Goal: Information Seeking & Learning: Check status

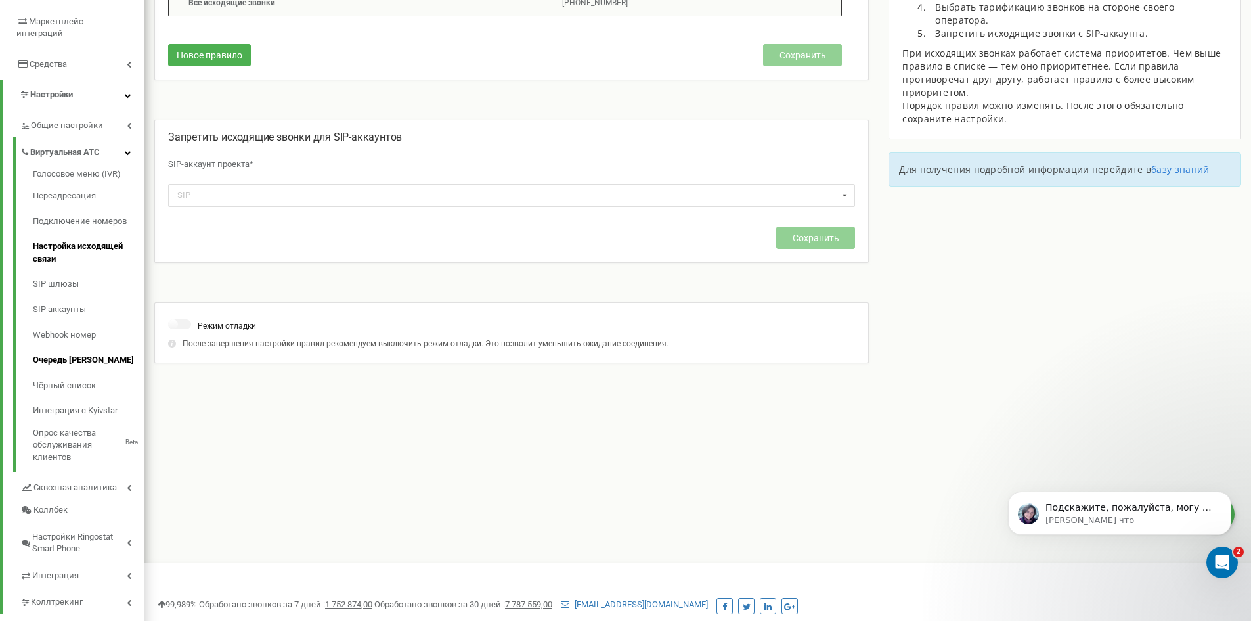
scroll to position [239, 0]
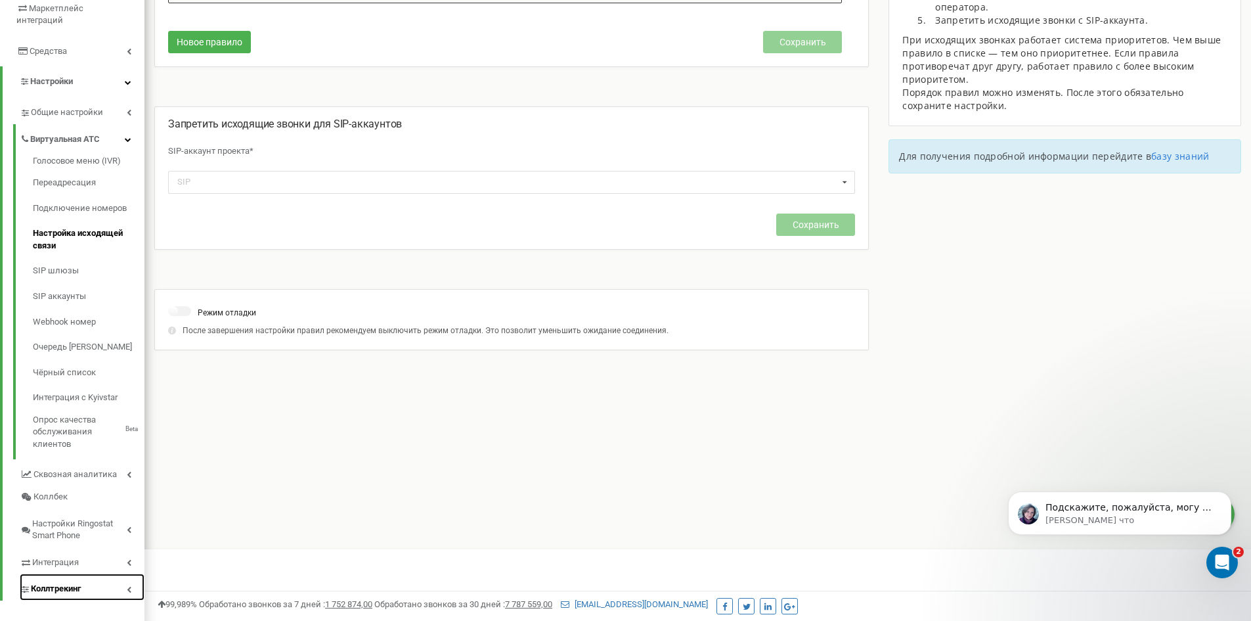
click at [99, 574] on link "Коллтрекинг" at bounding box center [82, 586] width 125 height 27
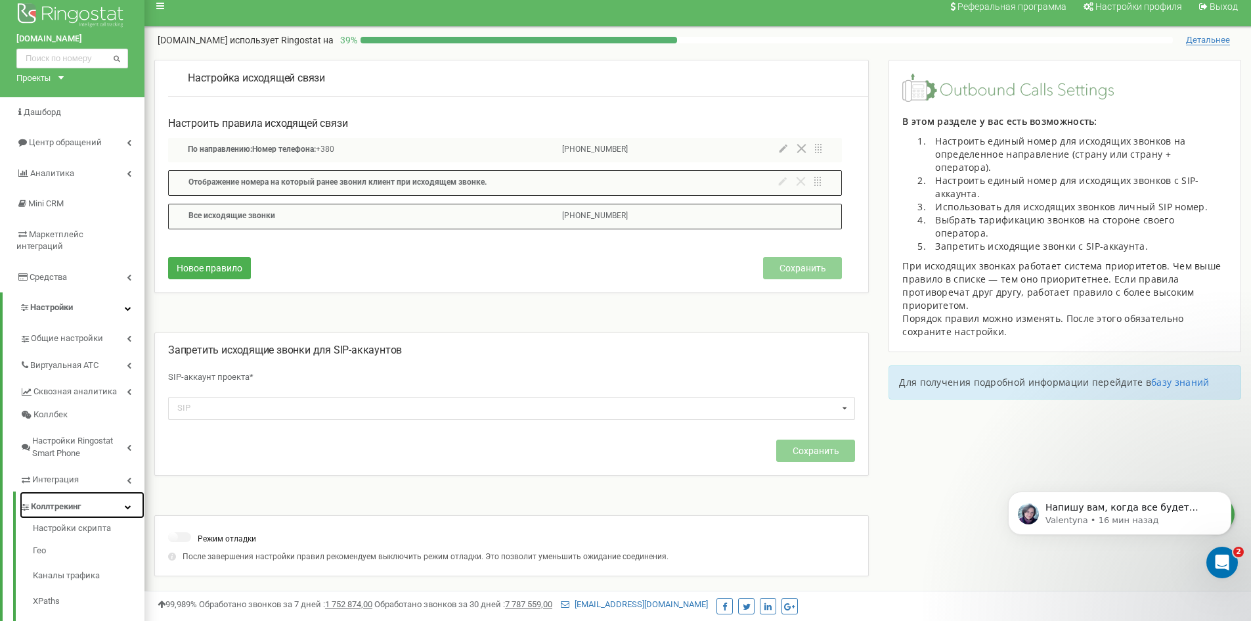
scroll to position [0, 0]
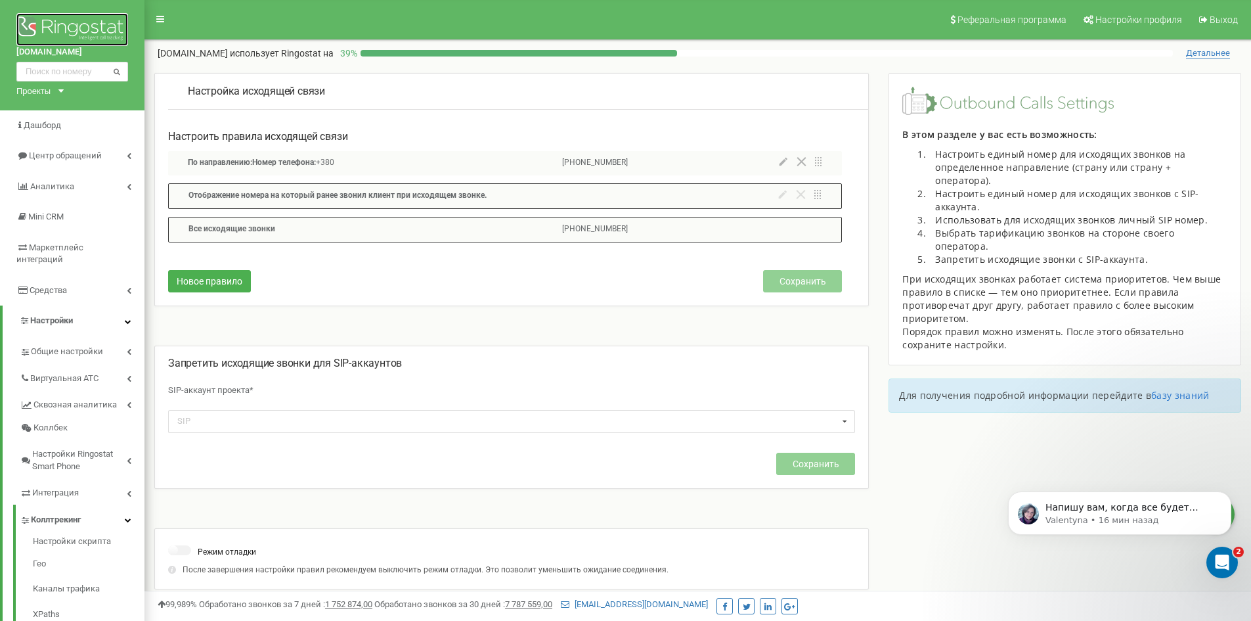
click at [74, 20] on img at bounding box center [72, 29] width 112 height 33
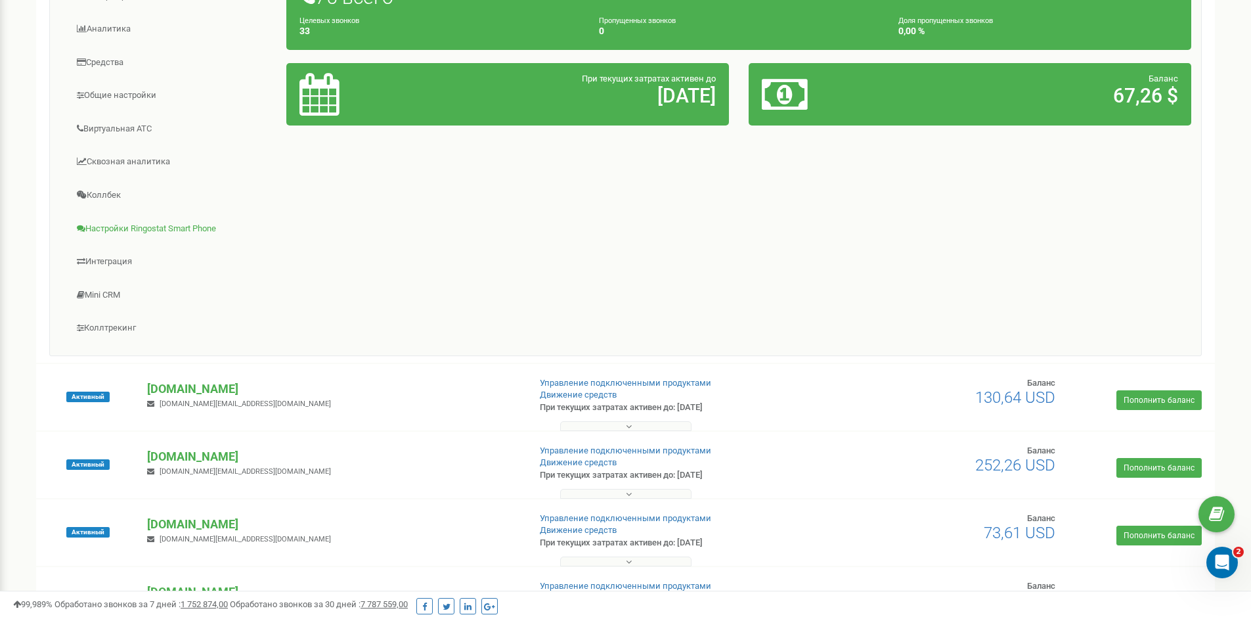
scroll to position [394, 0]
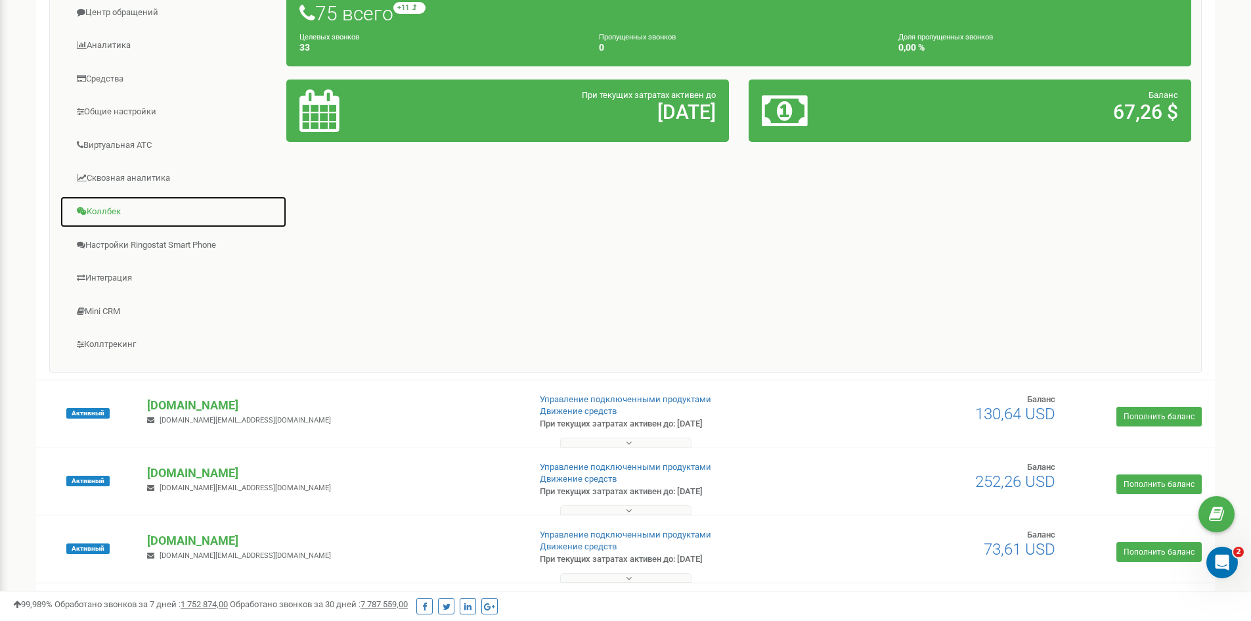
click at [88, 209] on link "Коллбек" at bounding box center [173, 212] width 227 height 32
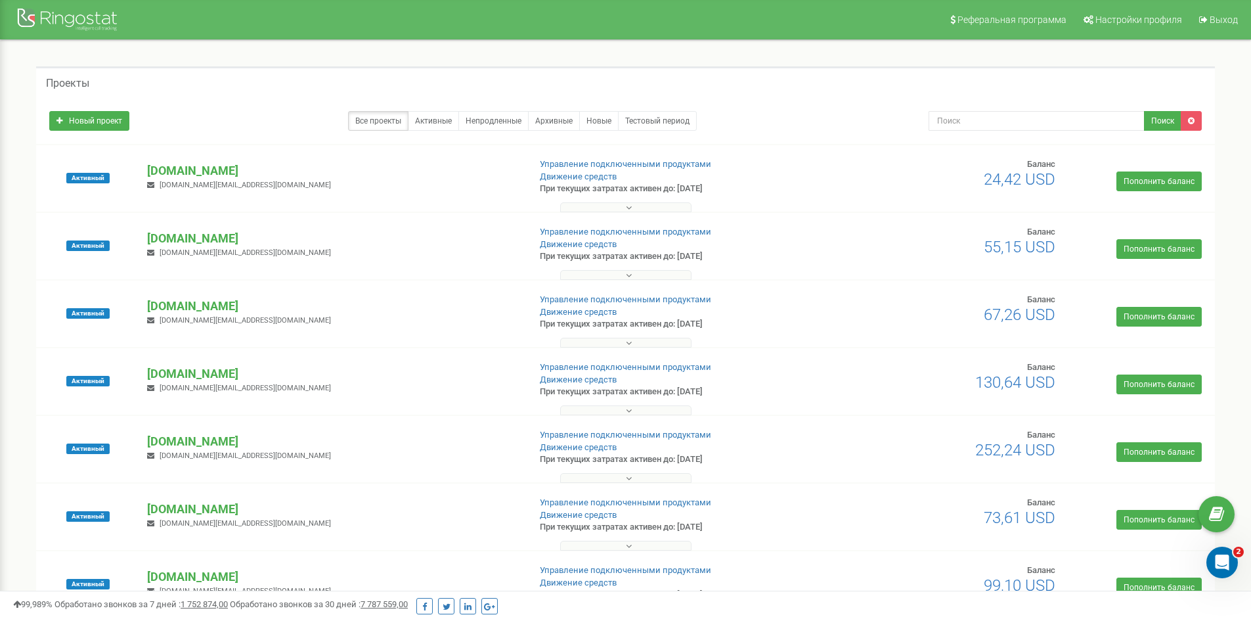
click at [182, 82] on div "Проекты" at bounding box center [625, 82] width 1179 height 32
click at [412, 75] on div "Проекты" at bounding box center [625, 82] width 1179 height 32
click at [221, 80] on div "Проекты" at bounding box center [625, 82] width 1179 height 32
click at [703, 74] on div "Проекты" at bounding box center [625, 82] width 1179 height 32
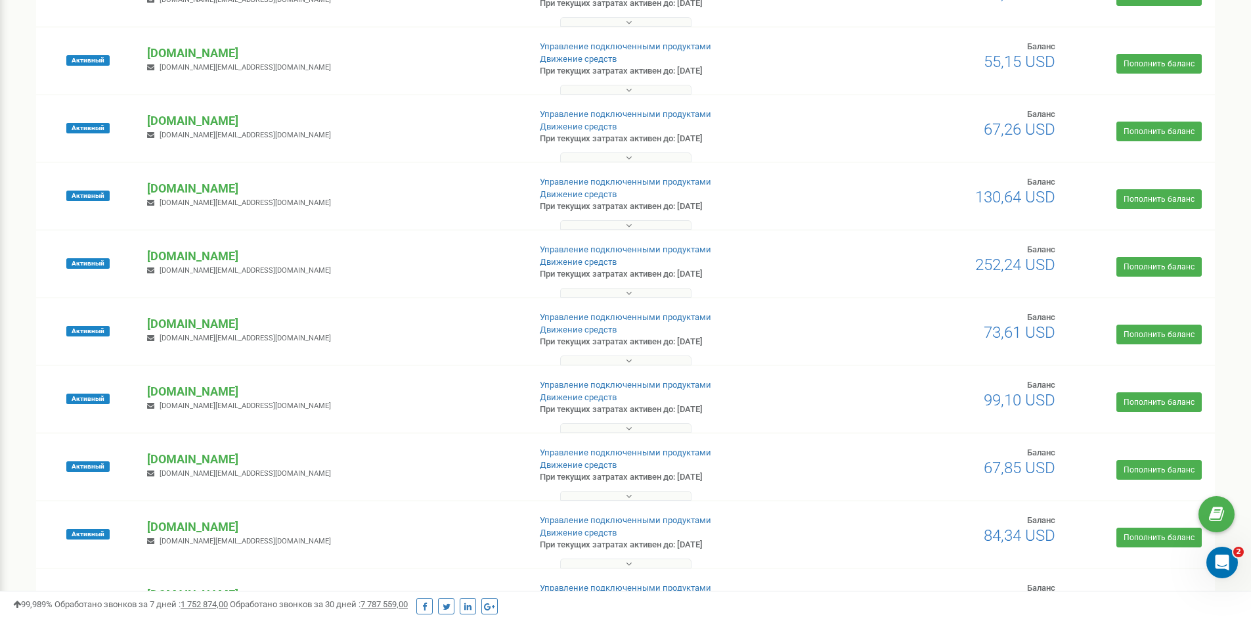
scroll to position [162, 0]
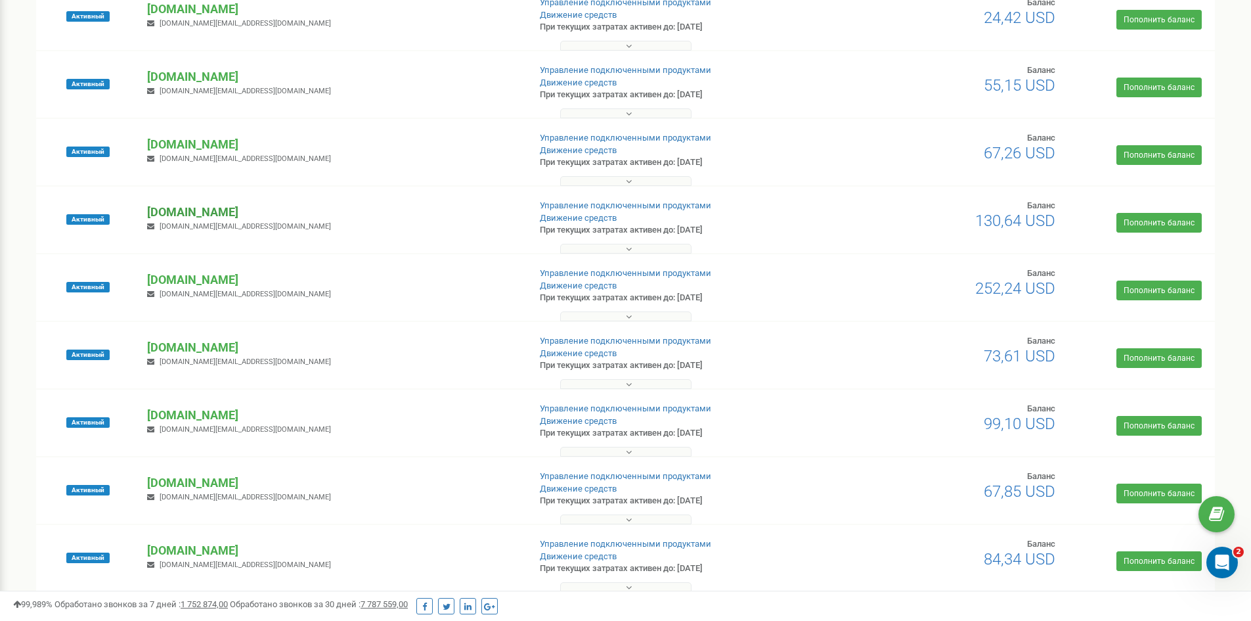
click at [189, 212] on p "coffee-opt.org" at bounding box center [332, 212] width 371 height 17
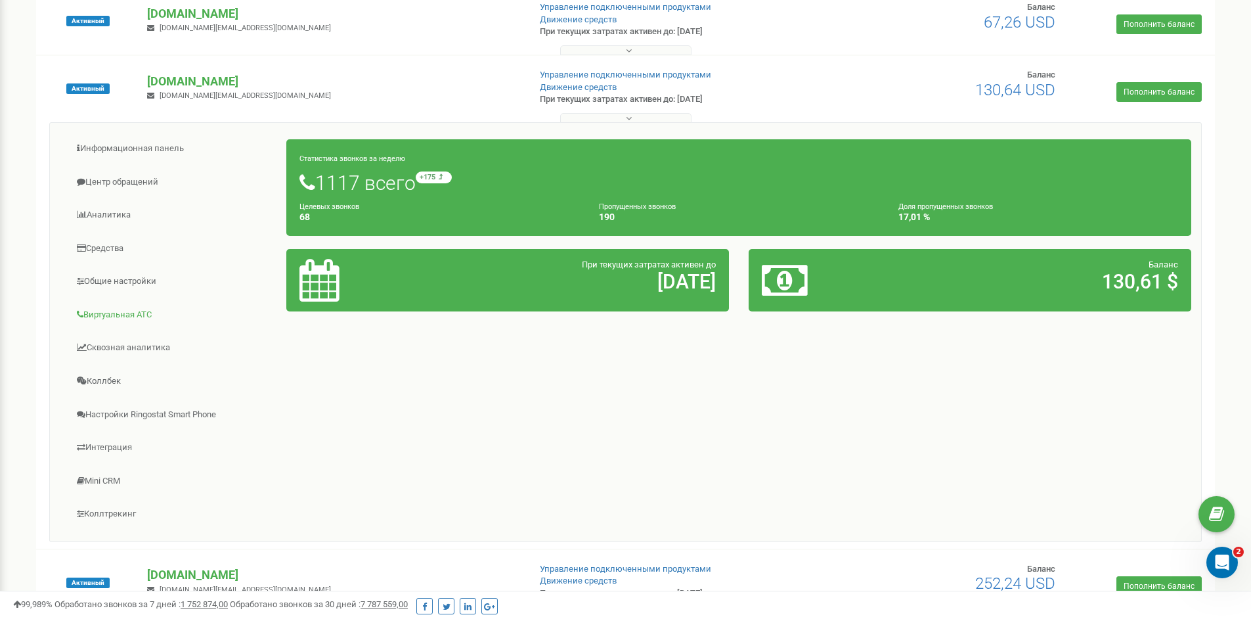
scroll to position [293, 0]
click at [102, 215] on link "Аналитика" at bounding box center [173, 214] width 227 height 32
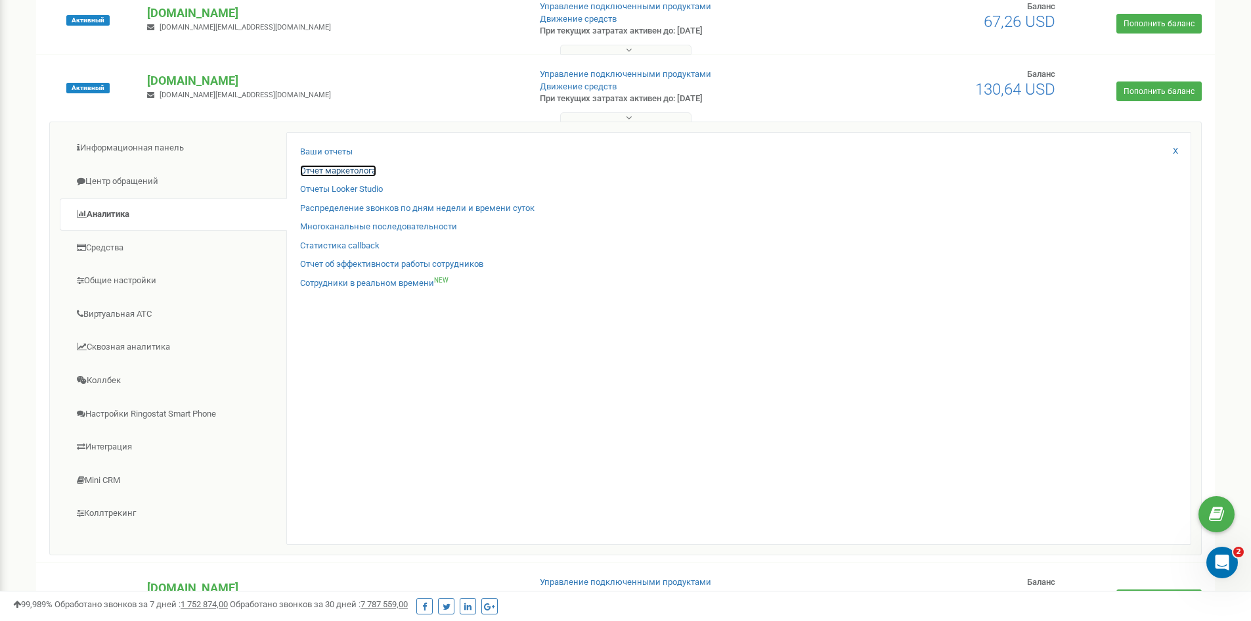
click at [338, 169] on link "Отчет маркетолога" at bounding box center [338, 171] width 76 height 12
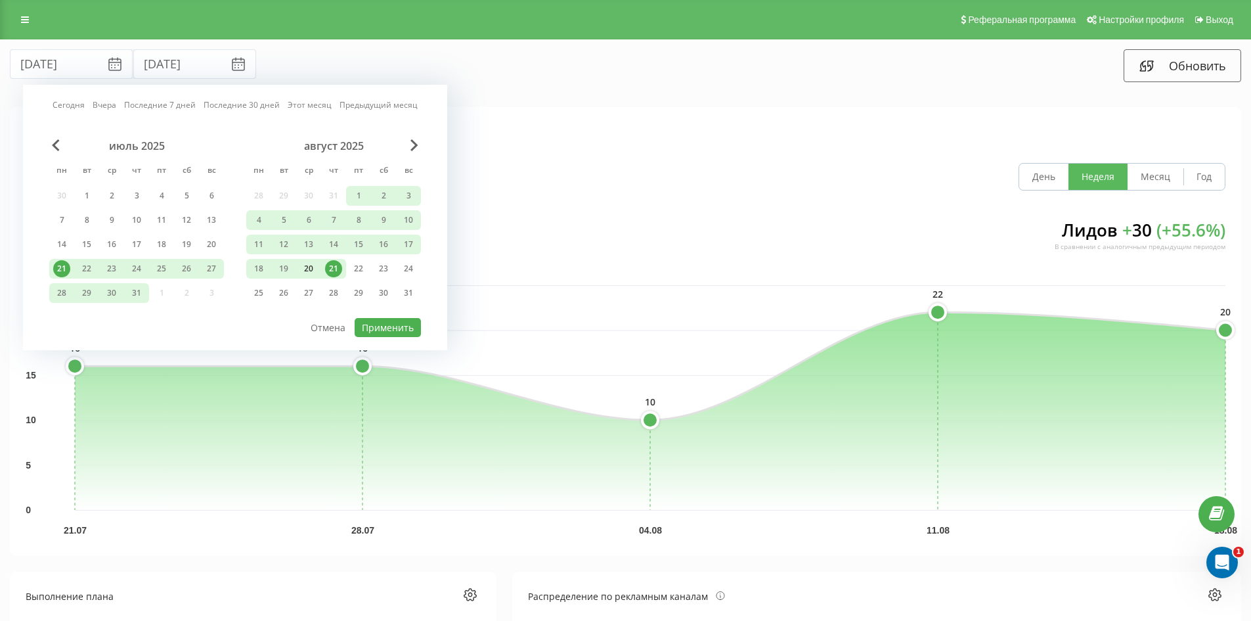
click at [309, 265] on div "20" at bounding box center [308, 268] width 17 height 17
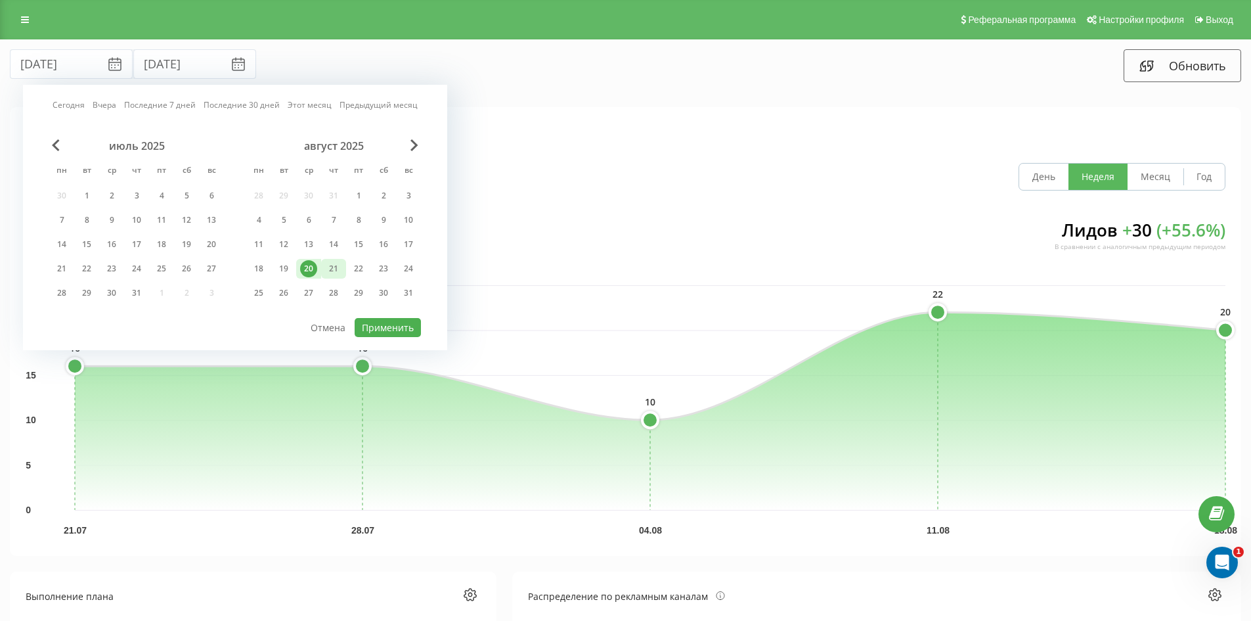
click at [335, 267] on div "21" at bounding box center [333, 268] width 17 height 17
click at [383, 321] on button "Применить" at bounding box center [388, 327] width 66 height 19
type input "[DATE]"
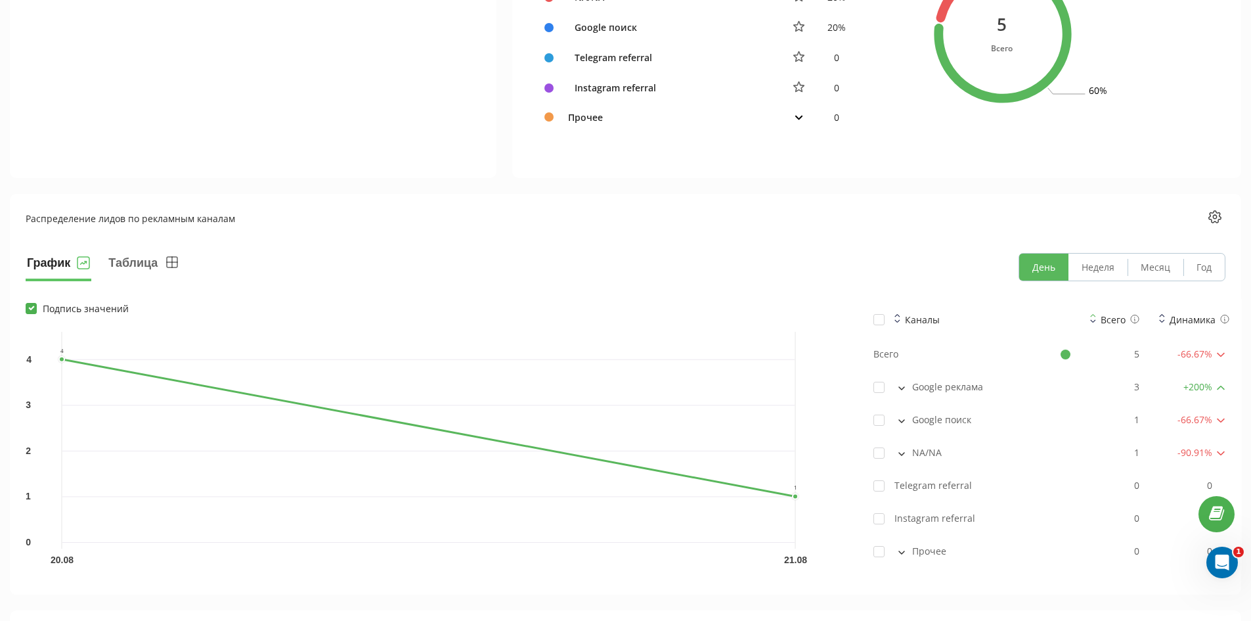
scroll to position [854, 0]
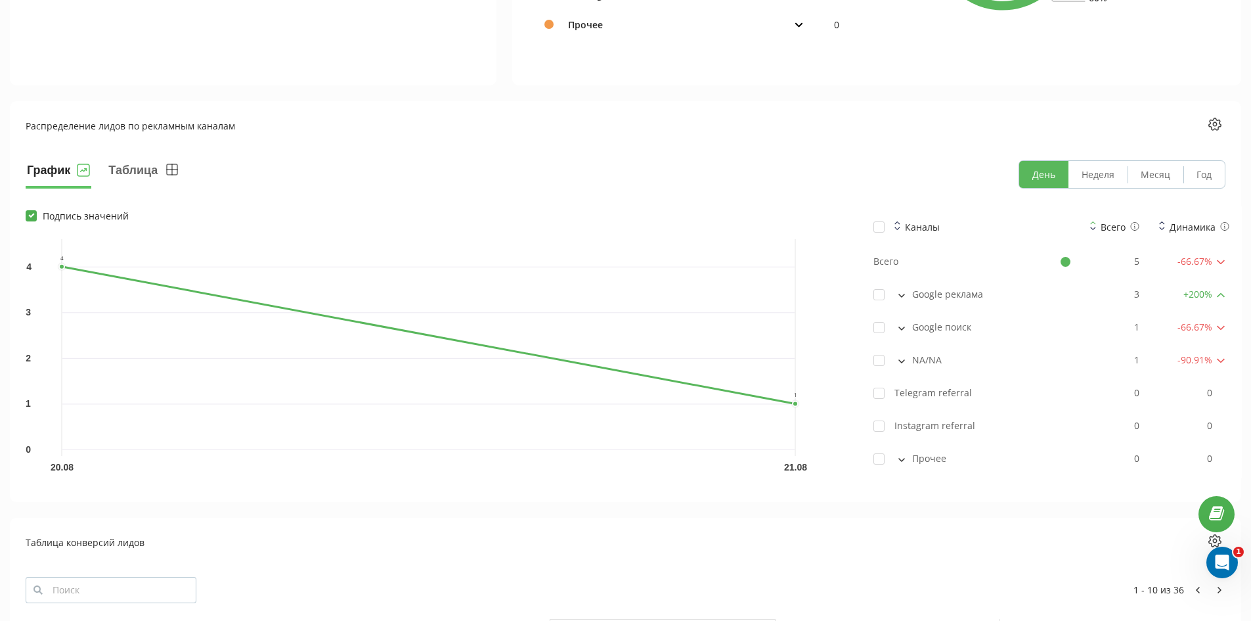
click at [902, 460] on icon at bounding box center [901, 459] width 5 height 3
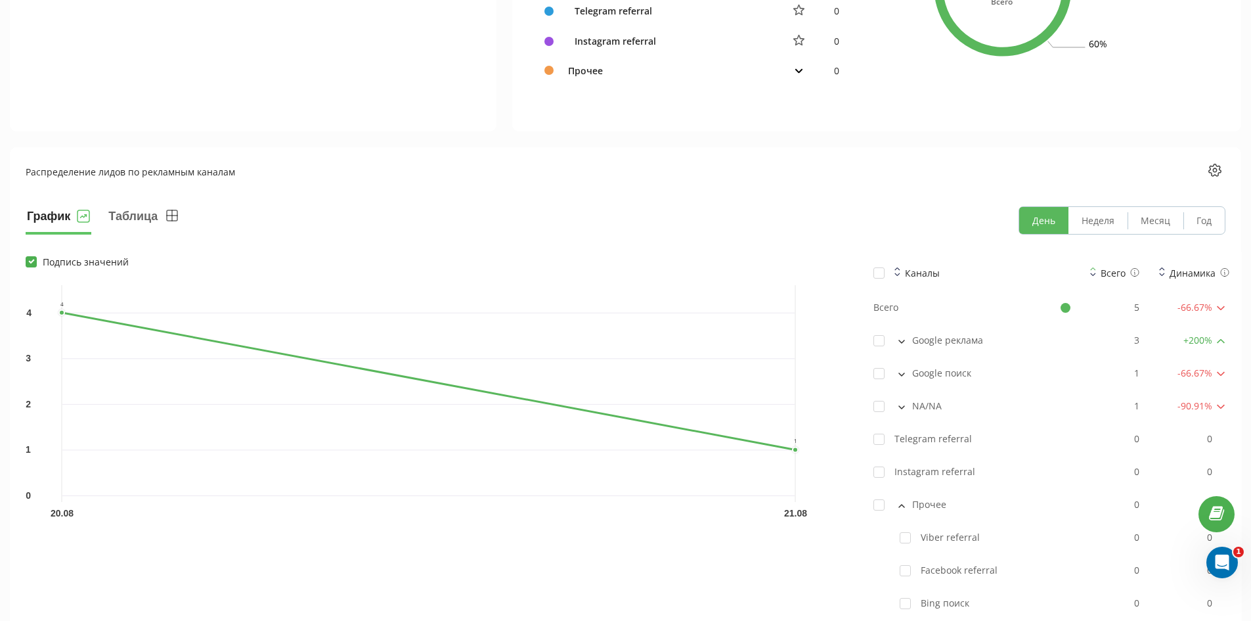
scroll to position [920, 0]
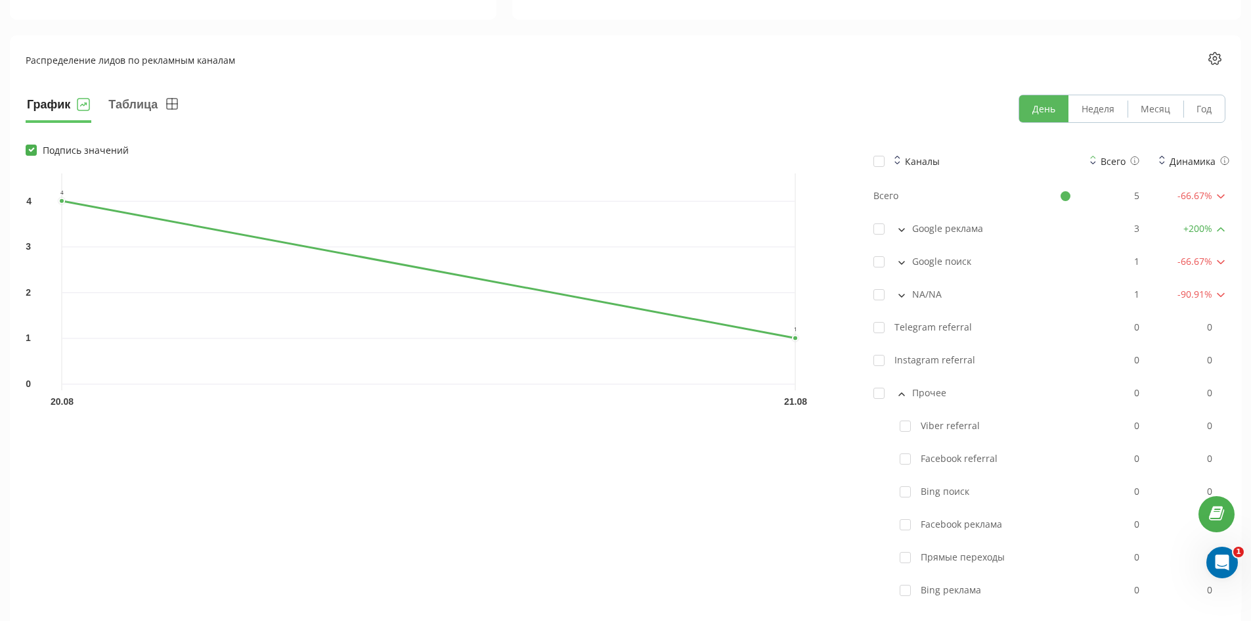
click at [899, 298] on button at bounding box center [902, 294] width 14 height 12
click at [902, 294] on icon at bounding box center [902, 296] width 7 height 4
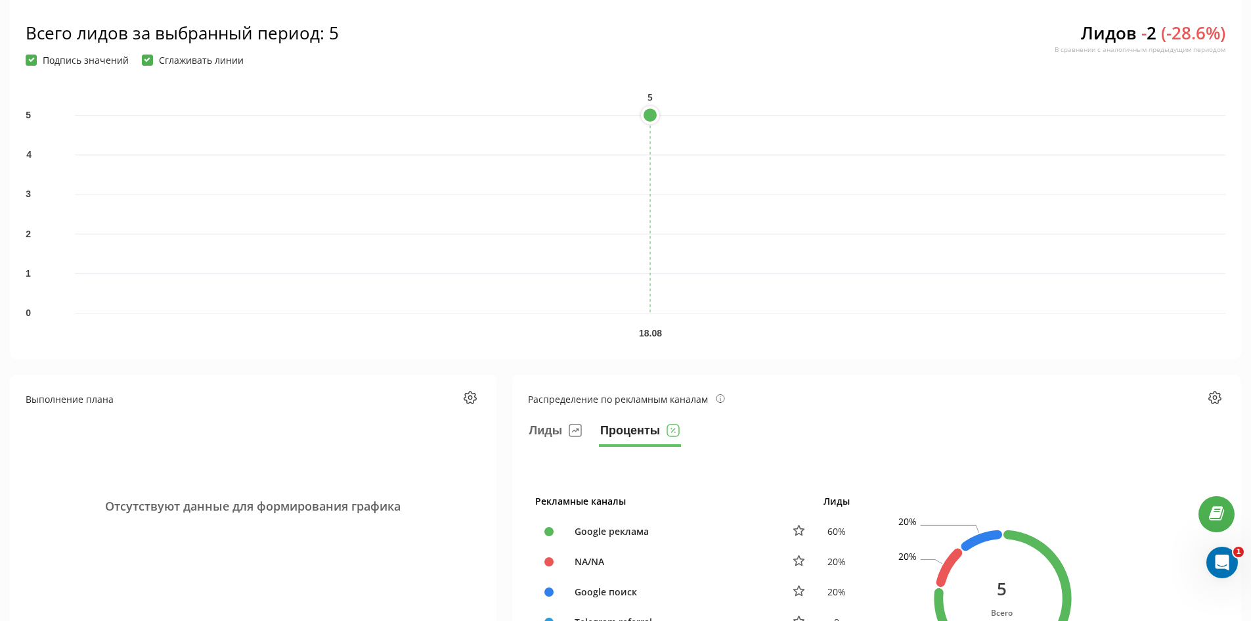
scroll to position [0, 0]
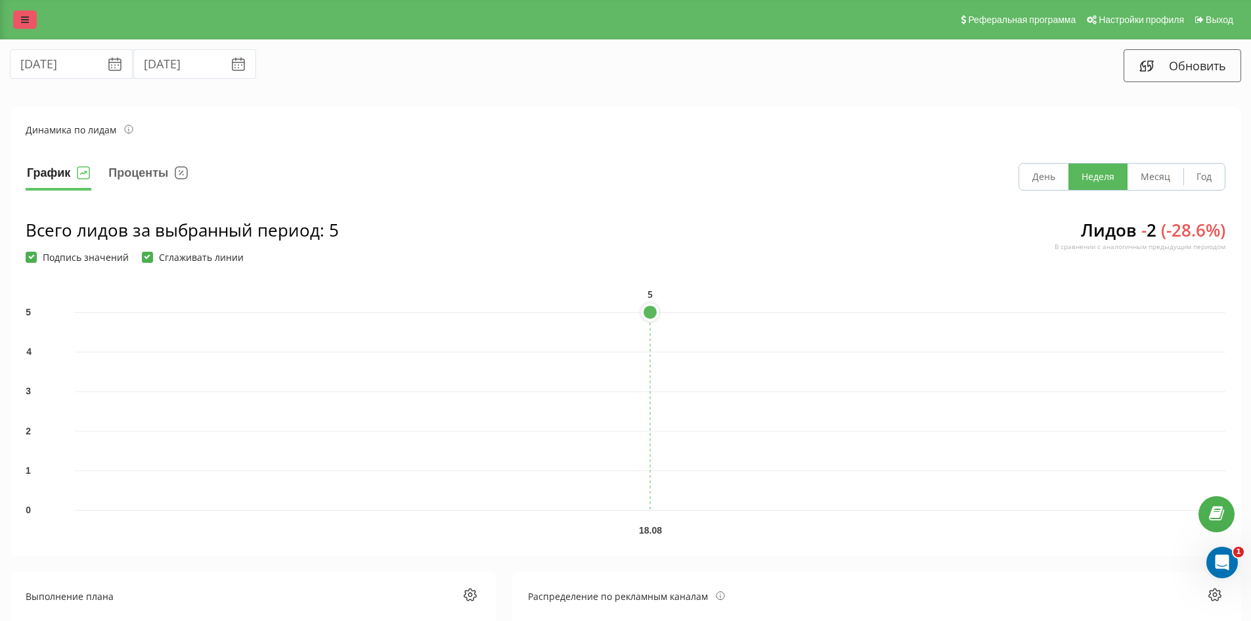
click at [26, 20] on icon at bounding box center [25, 19] width 8 height 9
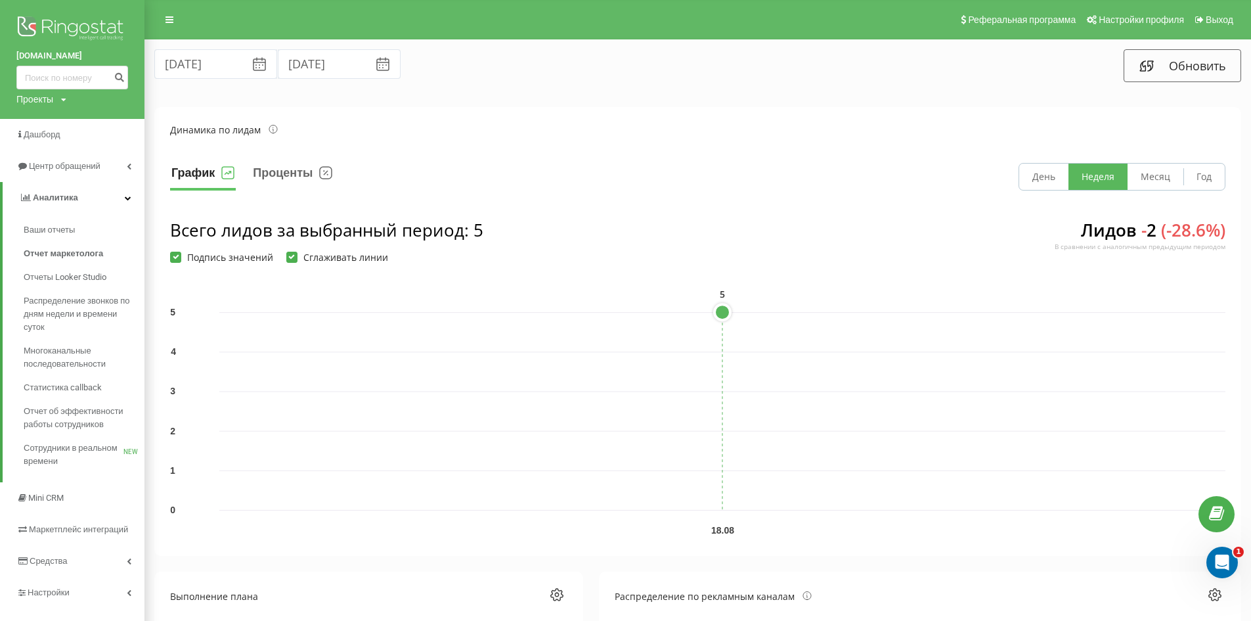
click at [59, 26] on img at bounding box center [72, 29] width 112 height 33
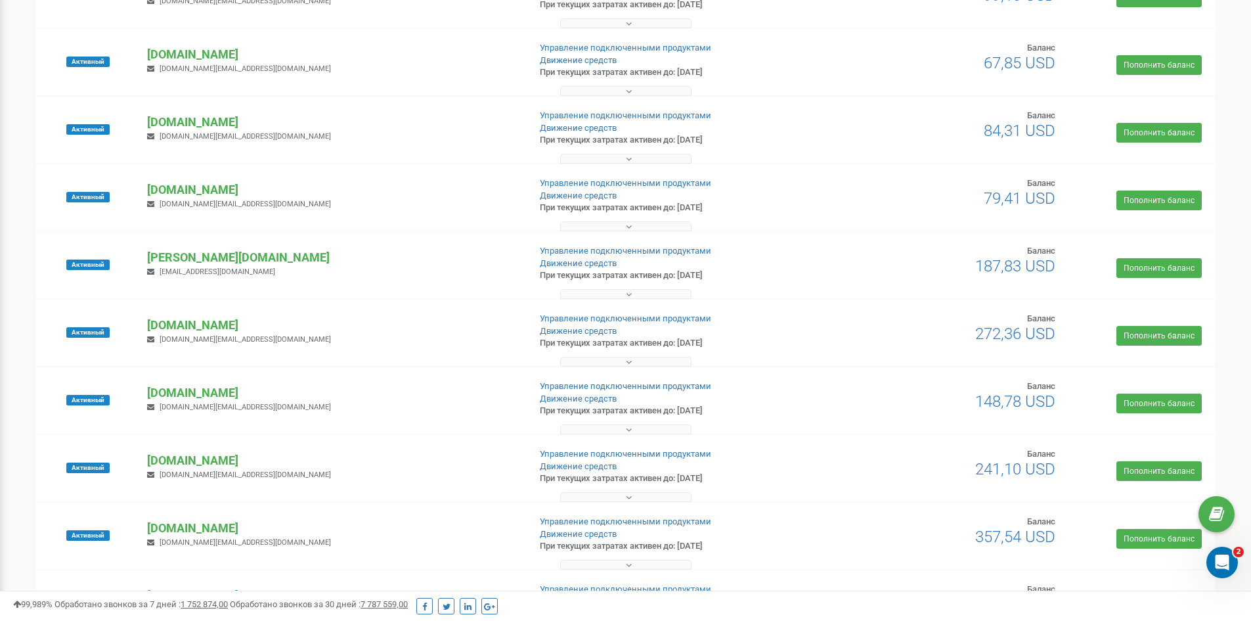
scroll to position [591, 0]
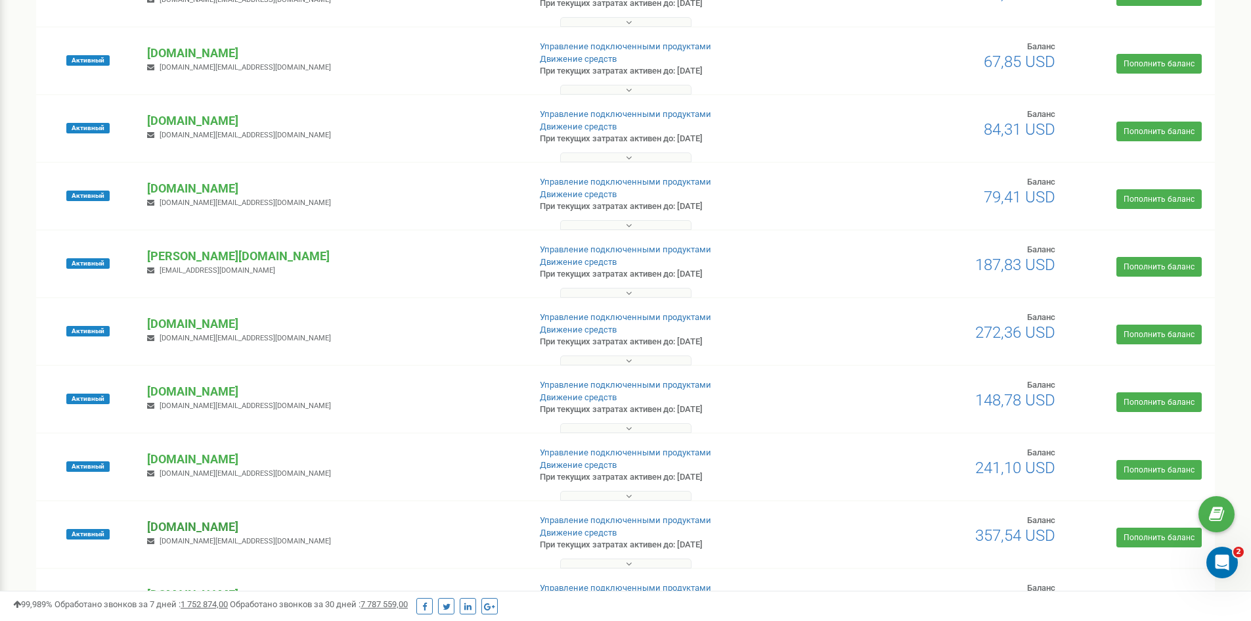
click at [187, 522] on p "[DOMAIN_NAME]" at bounding box center [332, 526] width 371 height 17
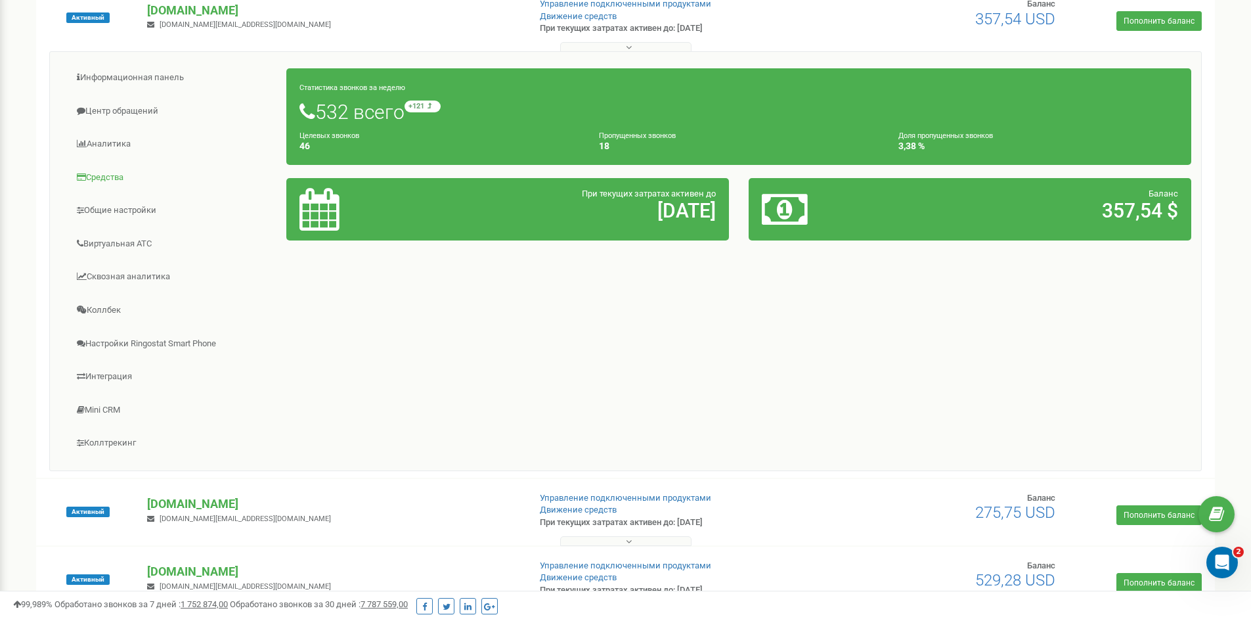
scroll to position [1117, 0]
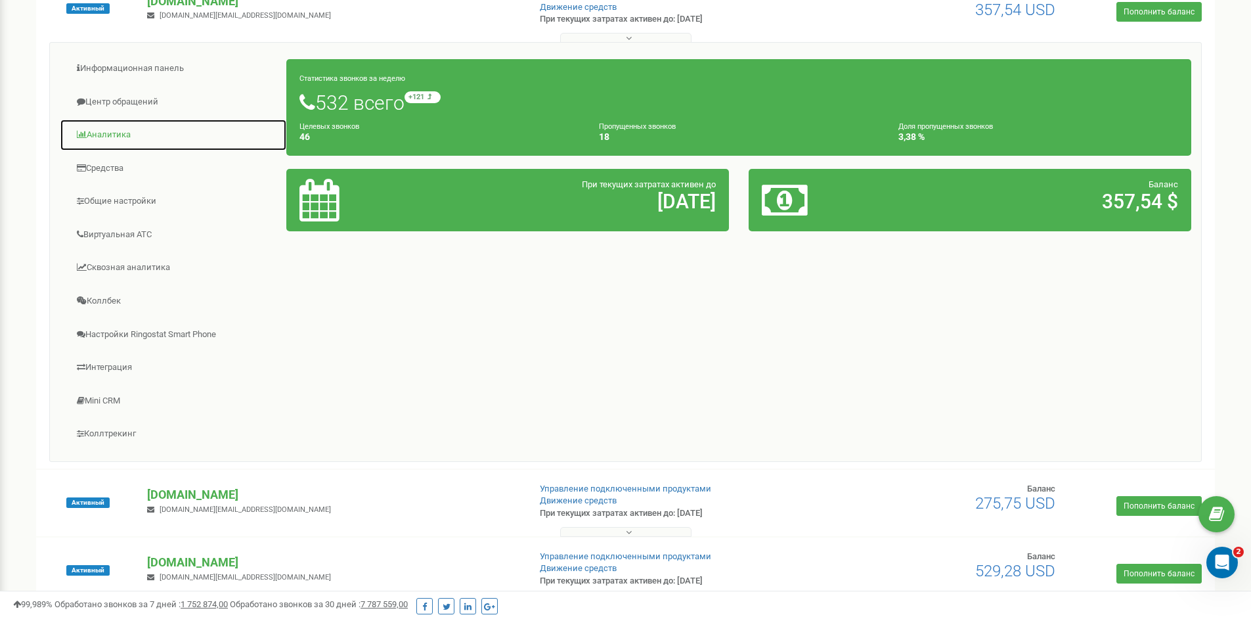
click at [116, 129] on link "Аналитика" at bounding box center [173, 135] width 227 height 32
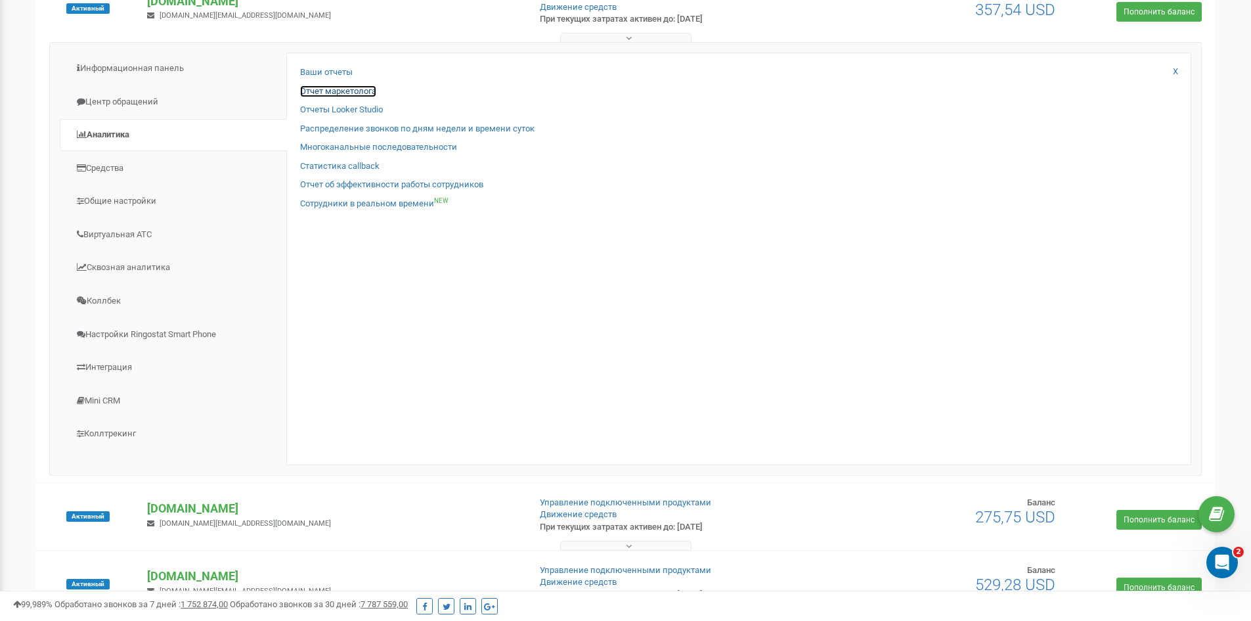
click at [336, 89] on link "Отчет маркетолога" at bounding box center [338, 91] width 76 height 12
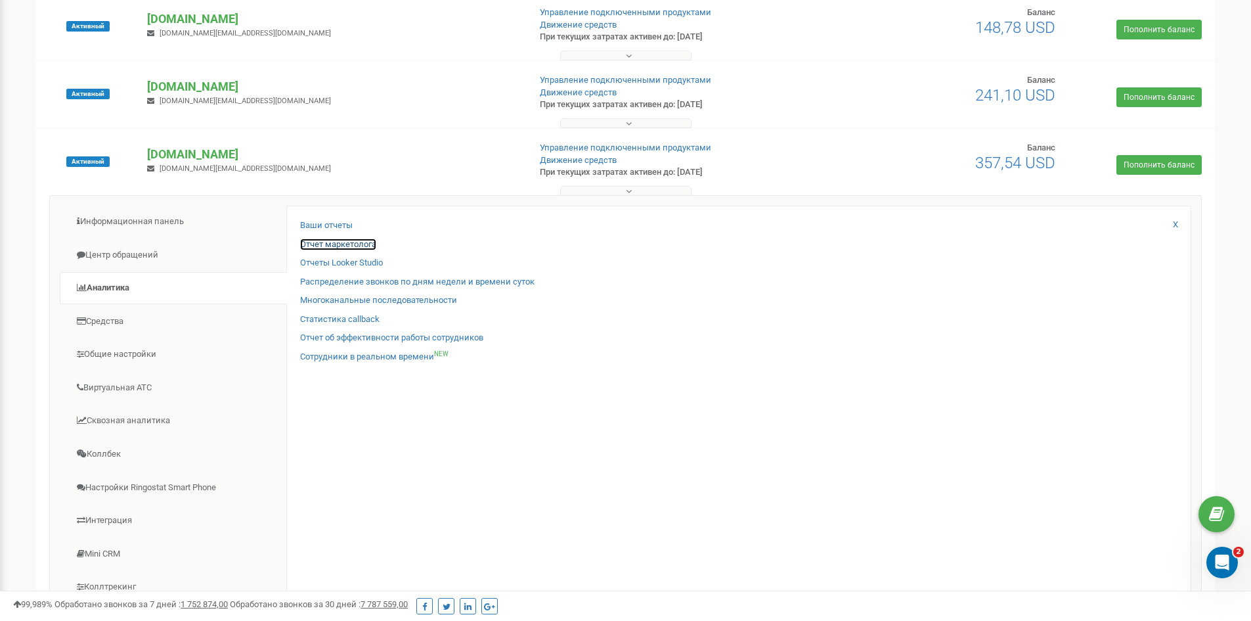
scroll to position [788, 0]
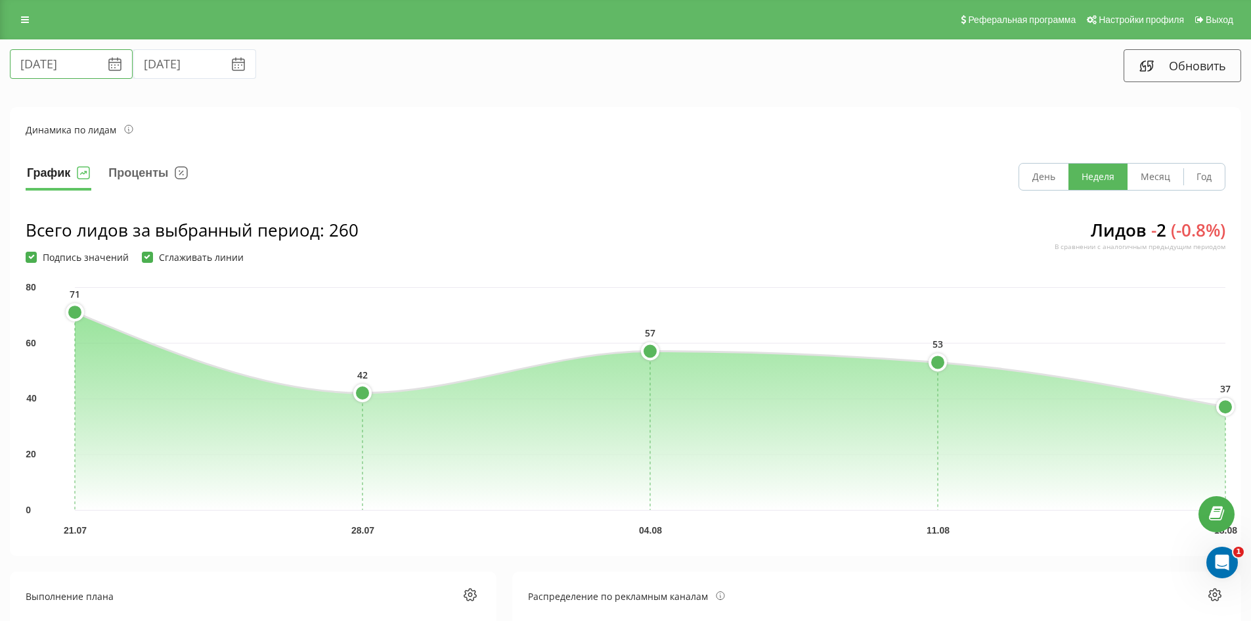
click at [73, 67] on input "[DATE]" at bounding box center [71, 64] width 123 height 30
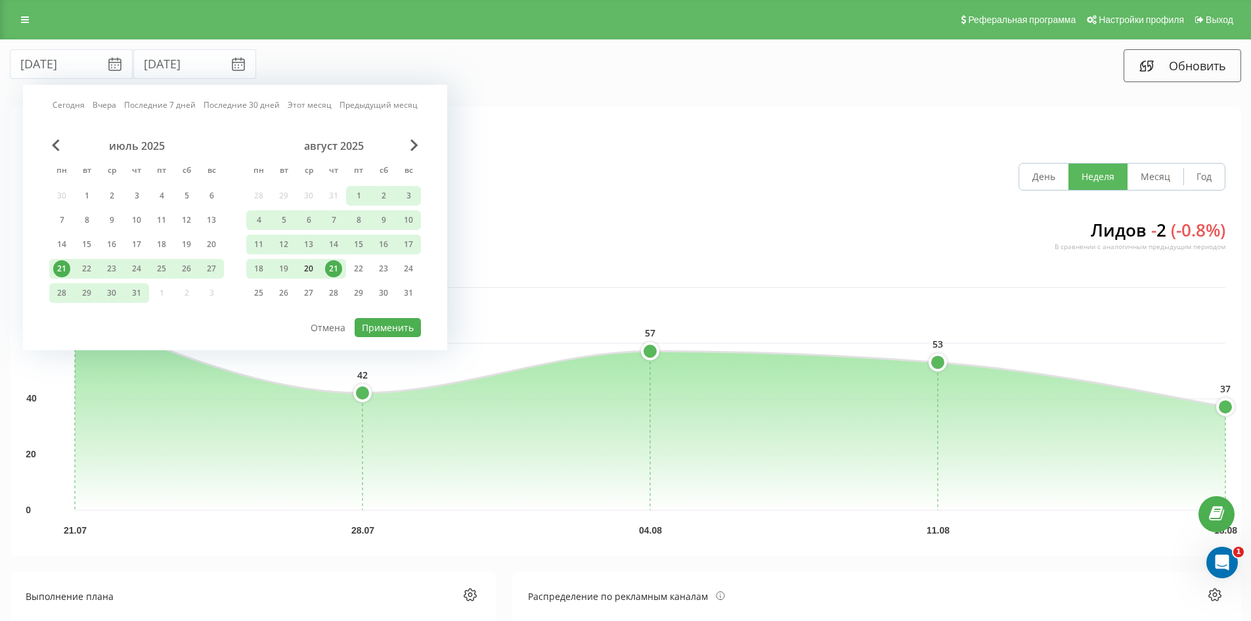
click at [307, 263] on div "20" at bounding box center [308, 268] width 17 height 17
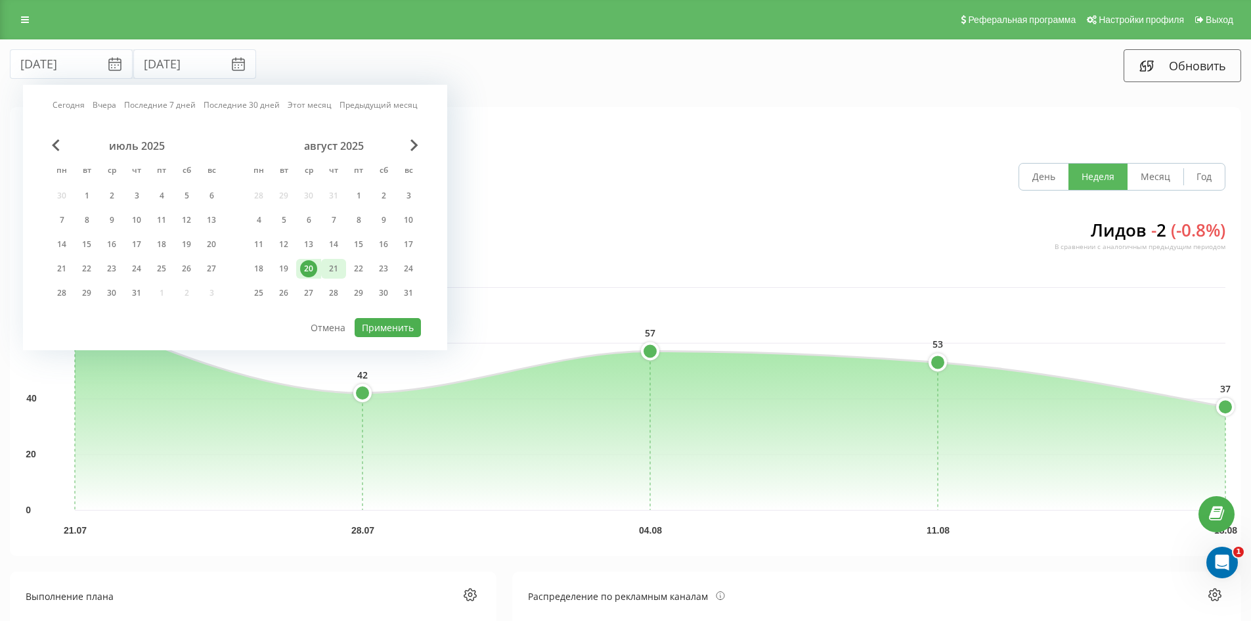
click at [332, 267] on div "21" at bounding box center [333, 268] width 17 height 17
click at [372, 326] on button "Применить" at bounding box center [388, 327] width 66 height 19
type input "20.08.2025"
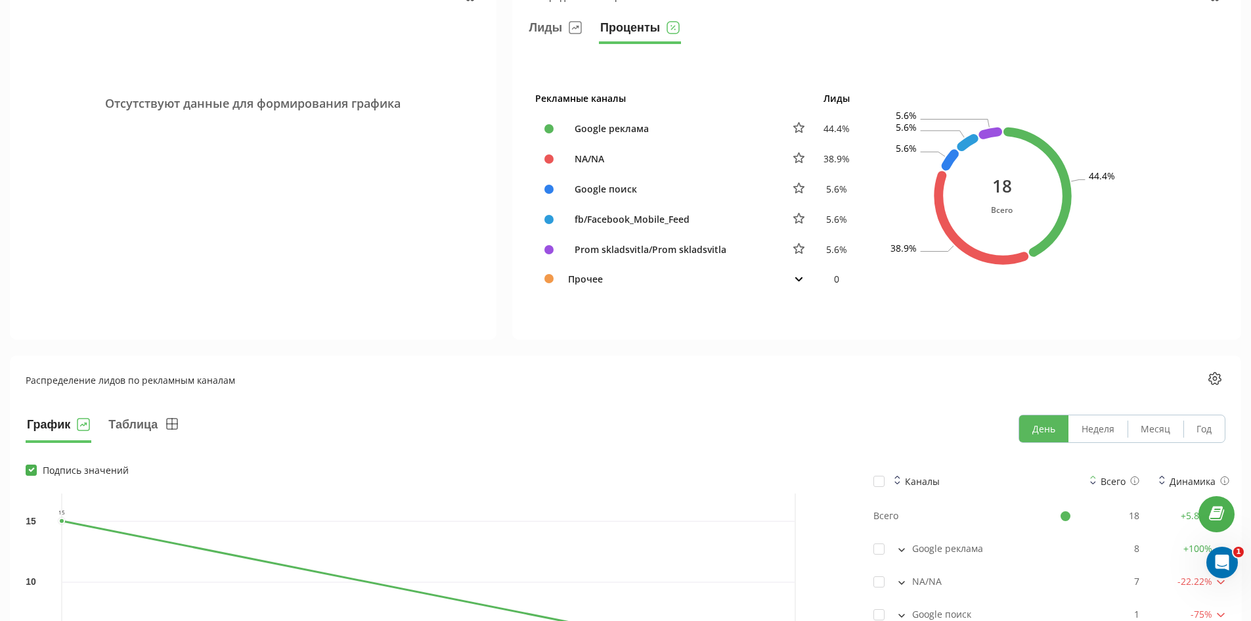
scroll to position [854, 0]
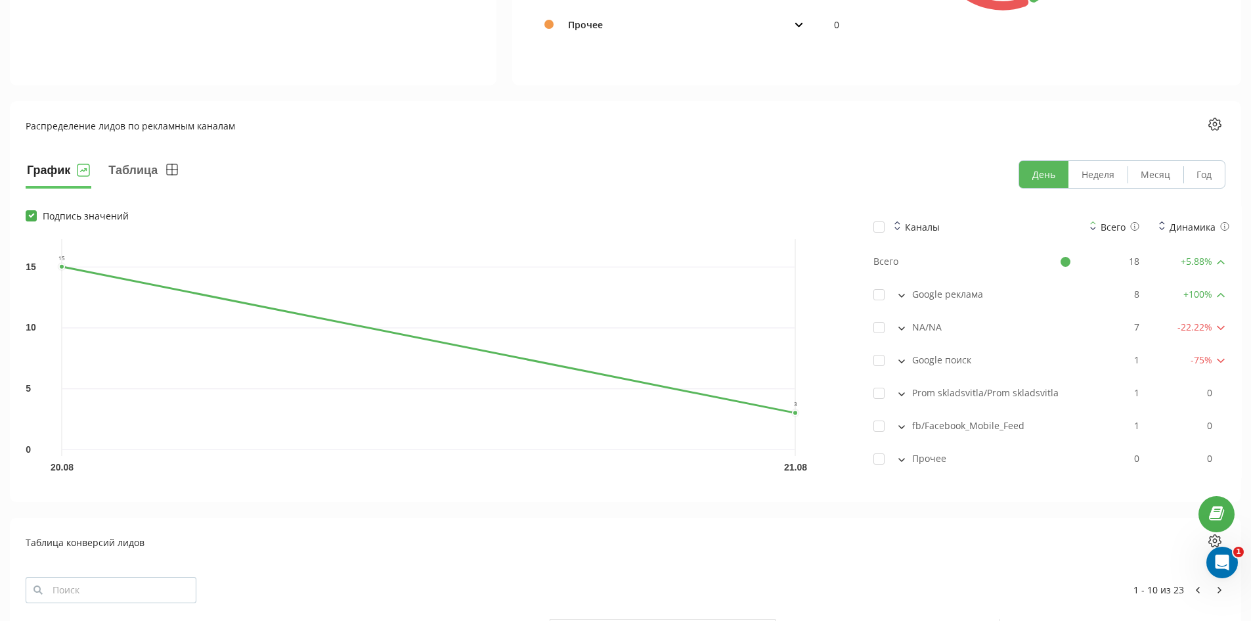
click at [904, 454] on button at bounding box center [902, 459] width 14 height 12
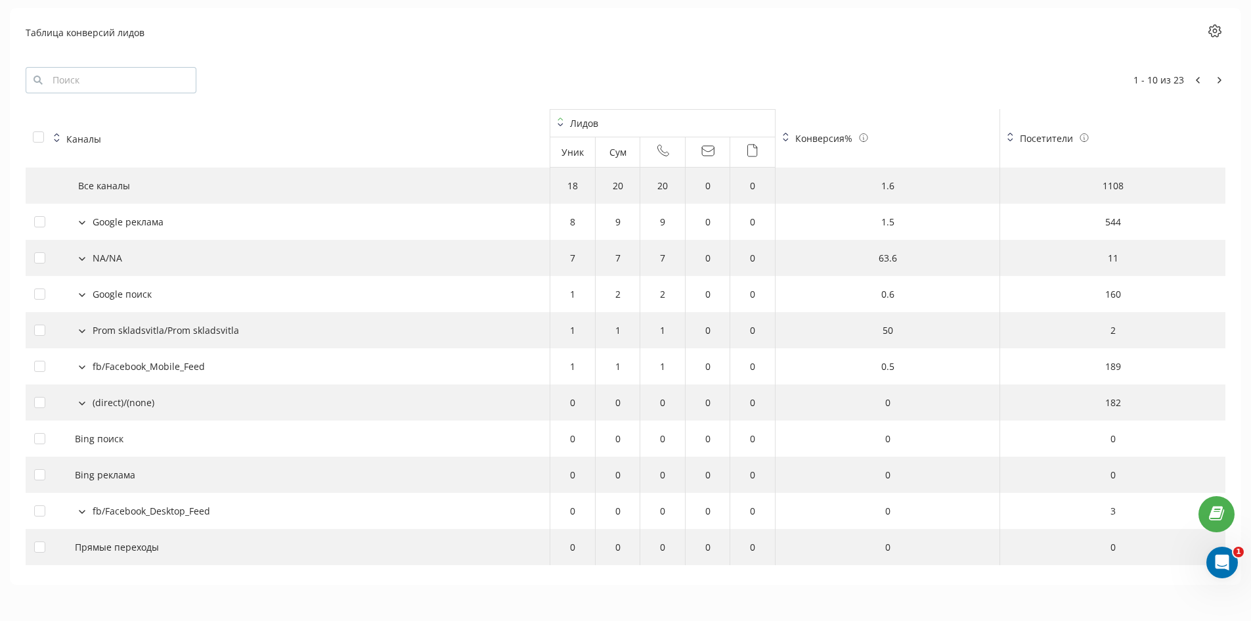
scroll to position [1369, 0]
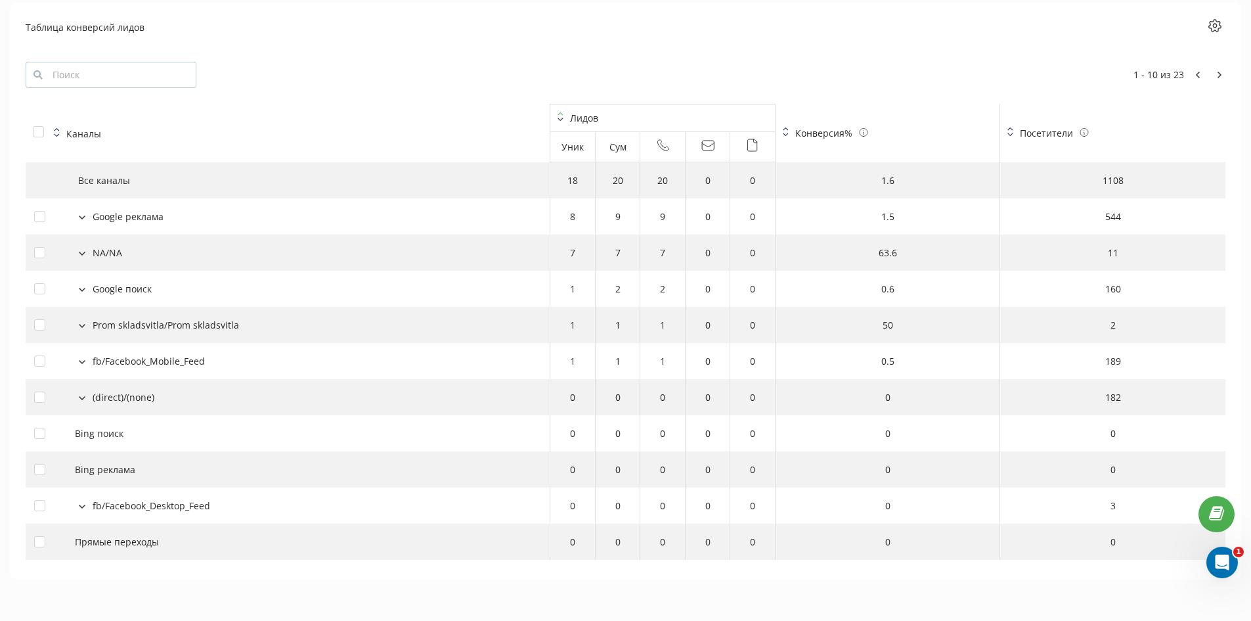
click at [76, 326] on button at bounding box center [82, 325] width 14 height 12
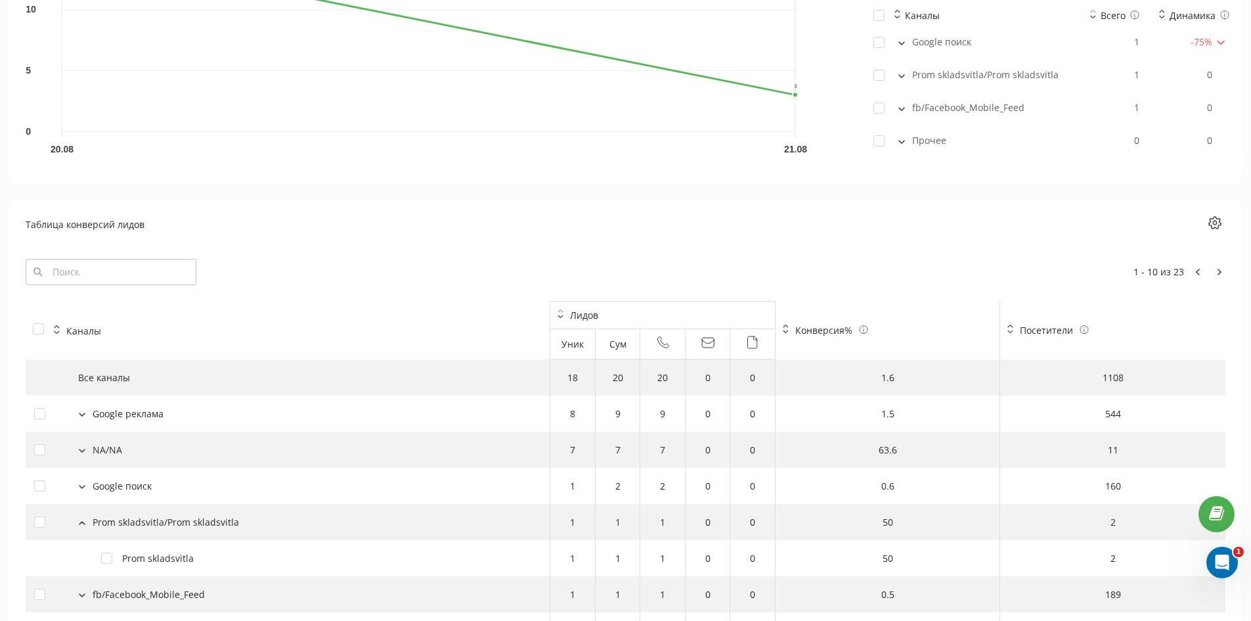
scroll to position [1405, 0]
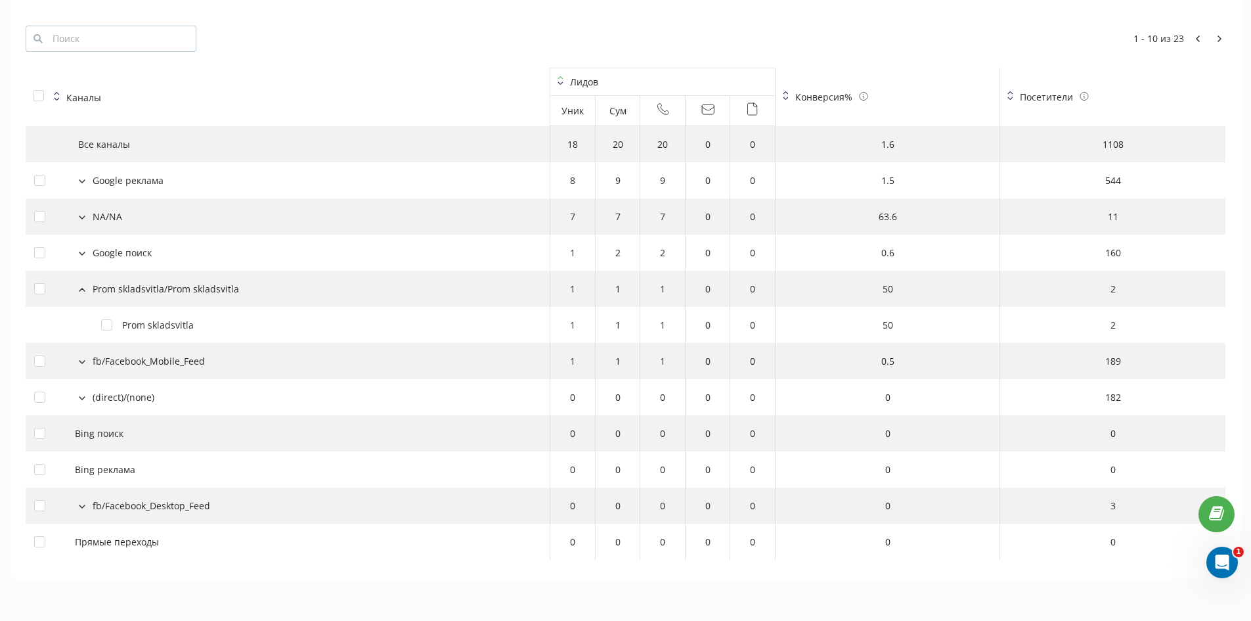
click at [81, 399] on icon at bounding box center [81, 398] width 5 height 3
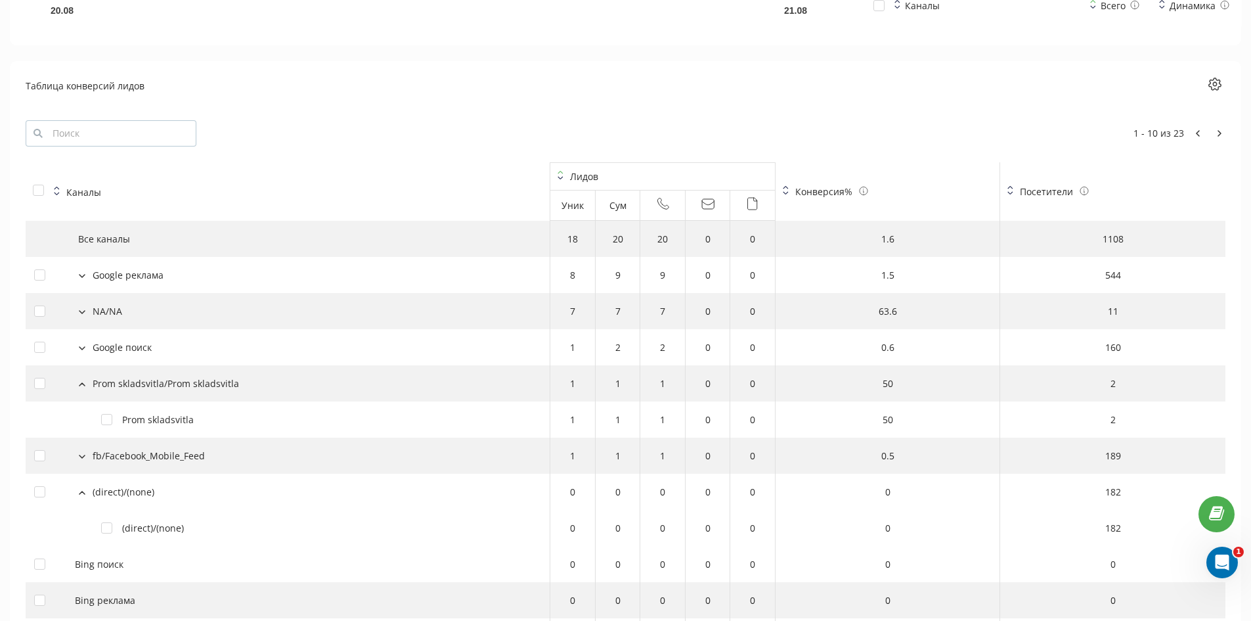
scroll to position [1310, 0]
click at [83, 311] on icon at bounding box center [82, 313] width 7 height 4
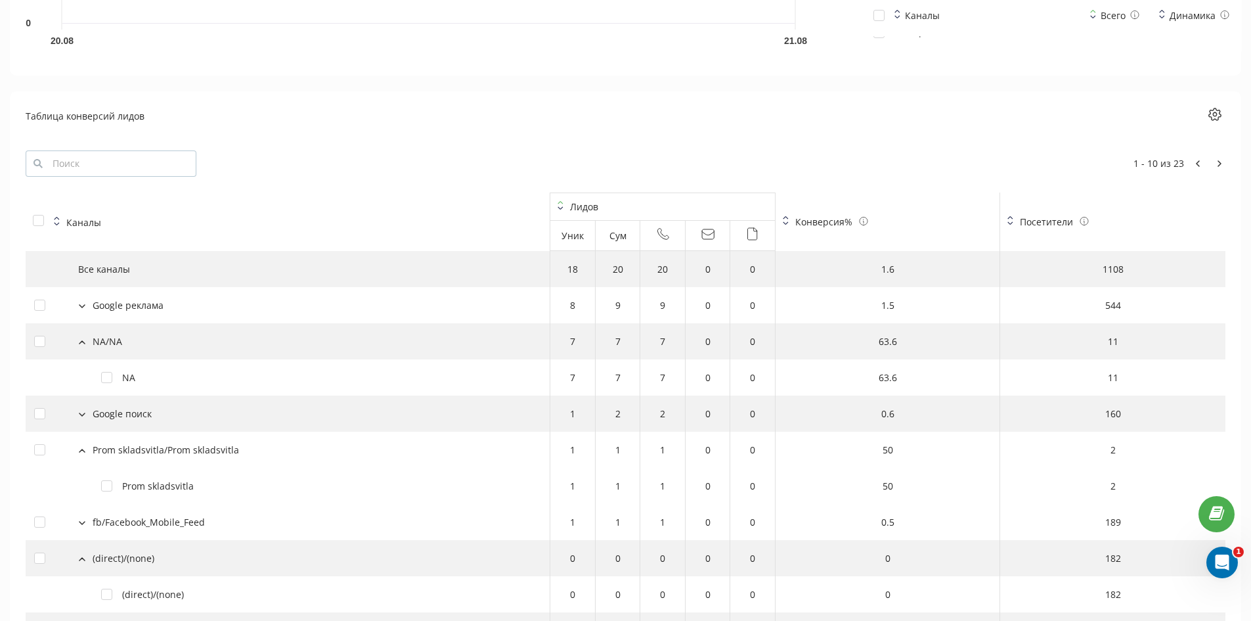
scroll to position [1083, 0]
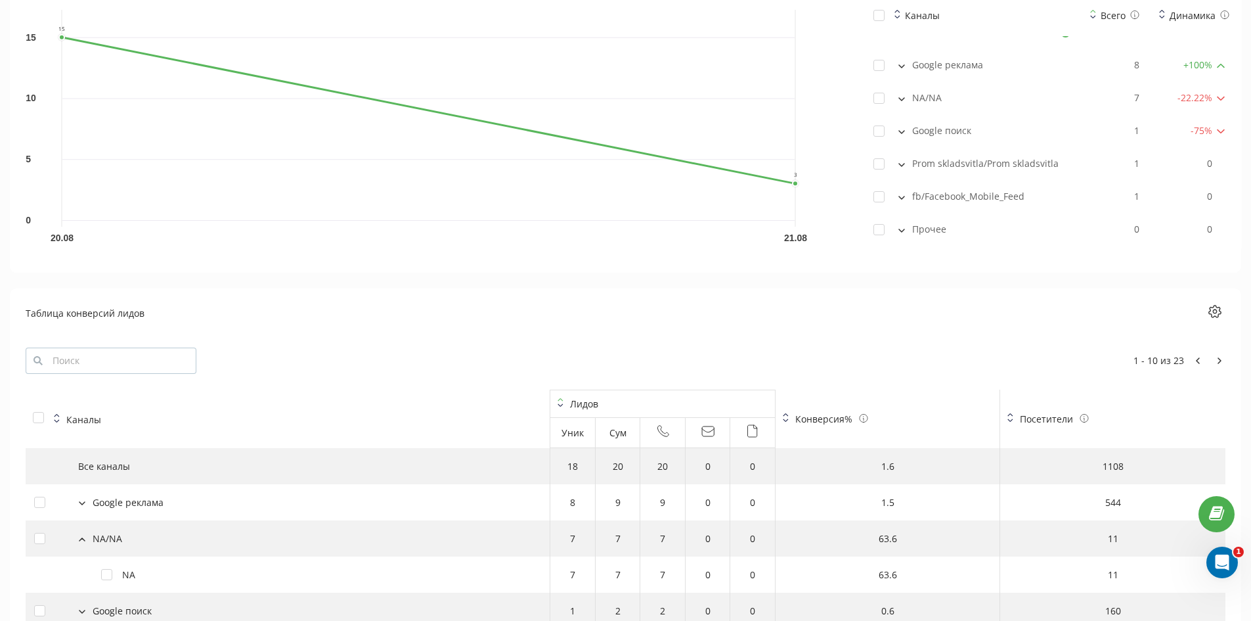
click at [906, 135] on button at bounding box center [902, 131] width 14 height 12
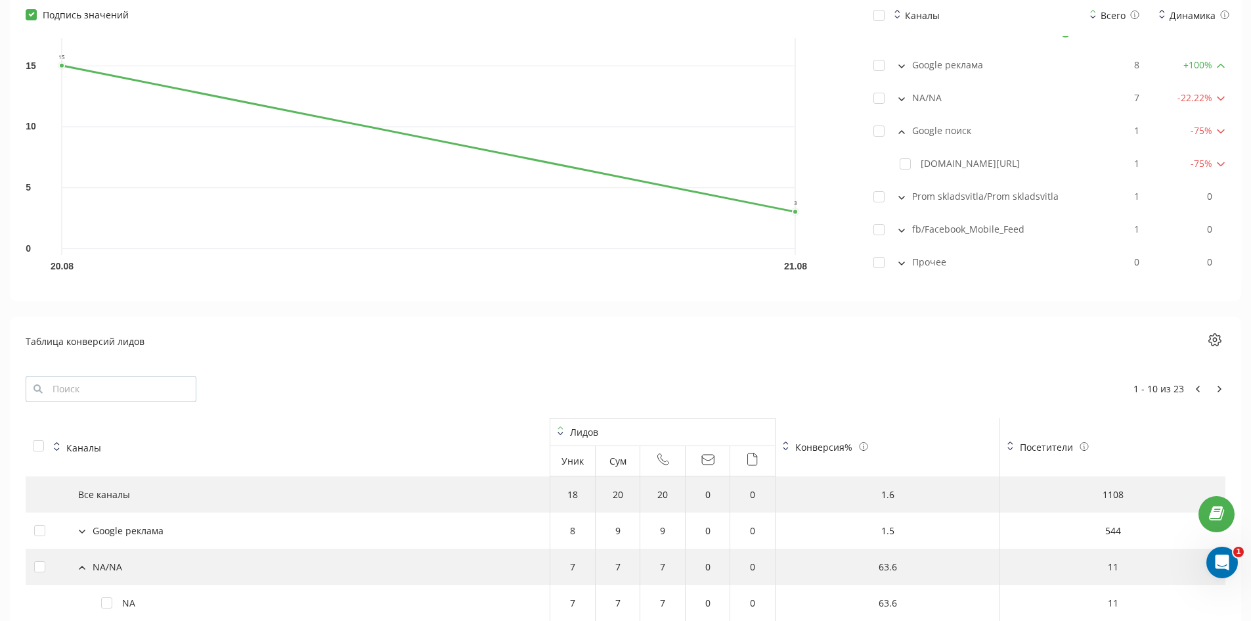
click at [906, 135] on button at bounding box center [902, 131] width 14 height 12
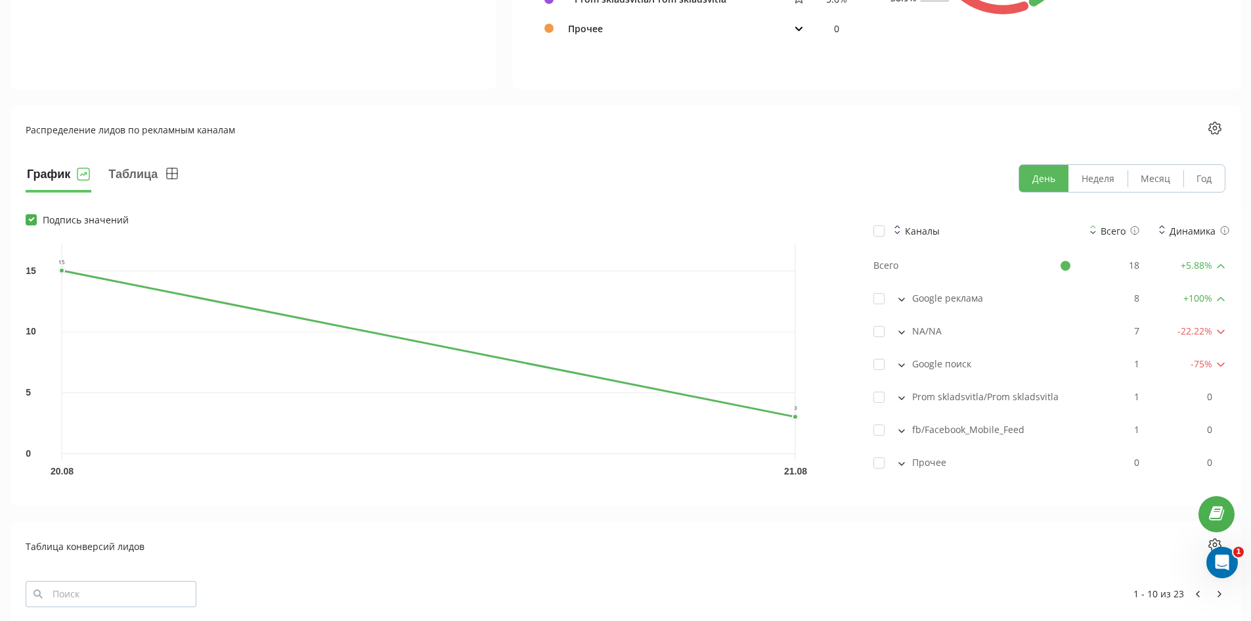
scroll to position [985, 0]
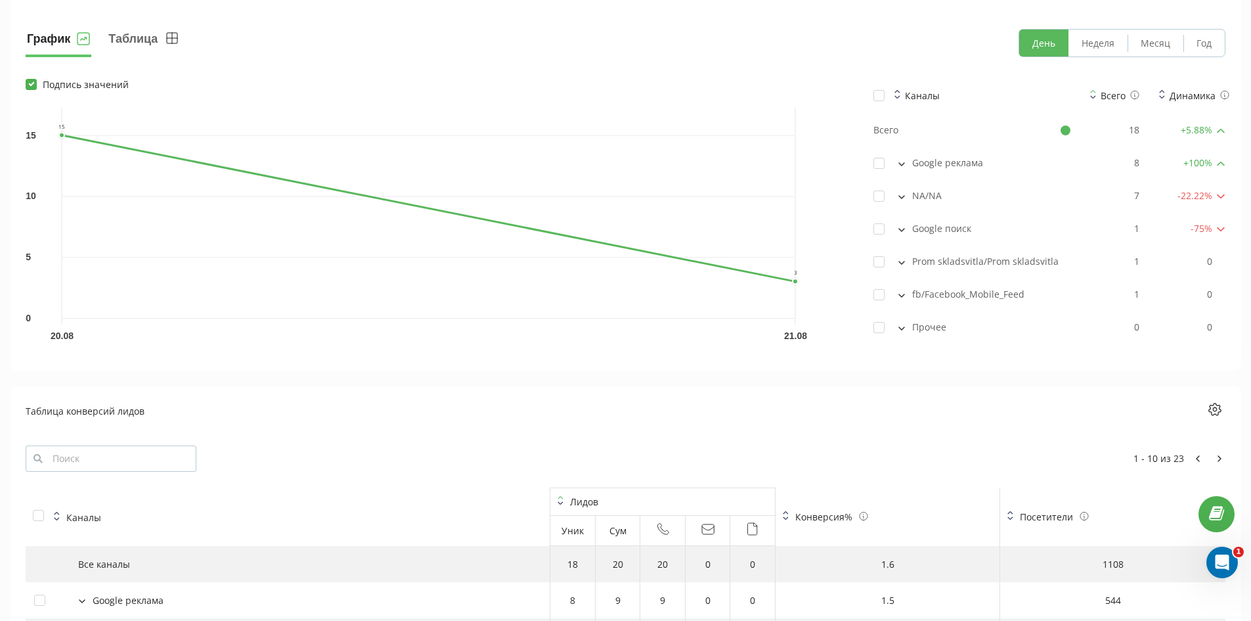
click at [899, 162] on icon at bounding box center [902, 164] width 7 height 4
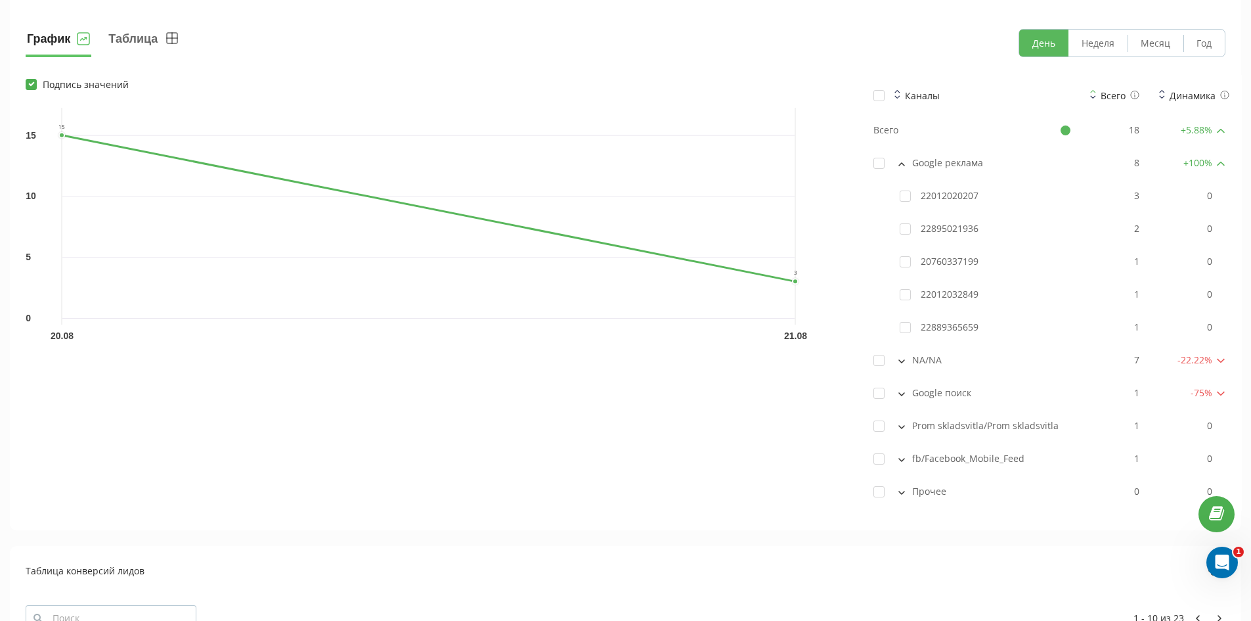
click at [903, 164] on icon at bounding box center [901, 164] width 5 height 3
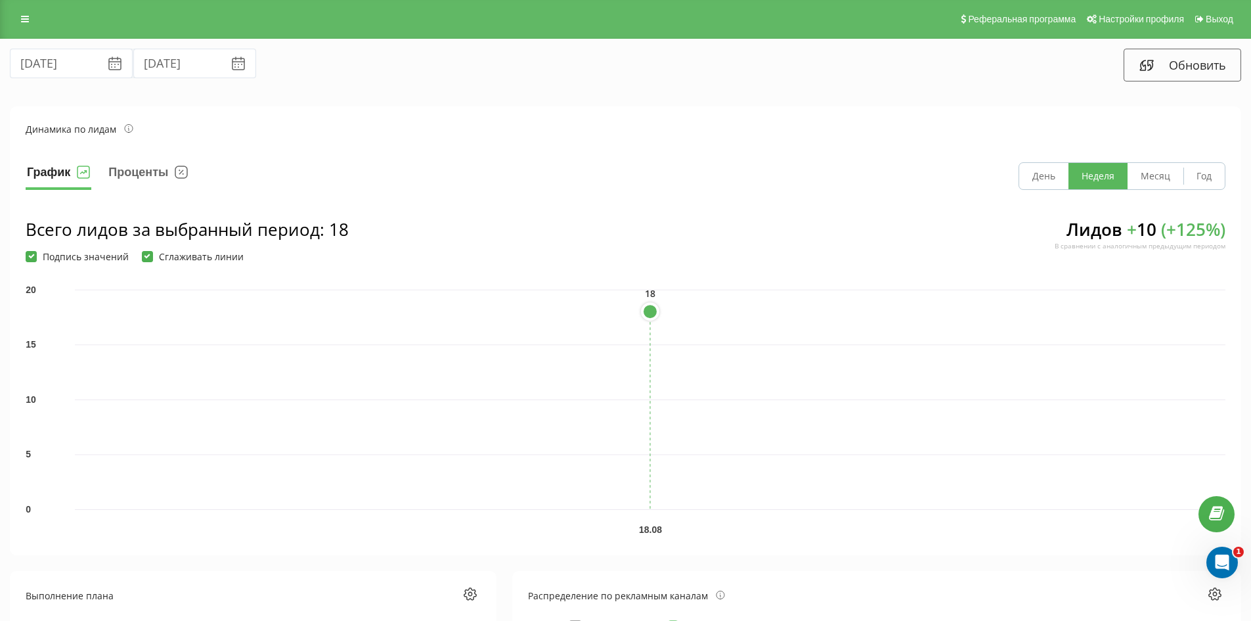
scroll to position [0, 0]
click at [156, 66] on input "21.08.2025" at bounding box center [194, 64] width 123 height 30
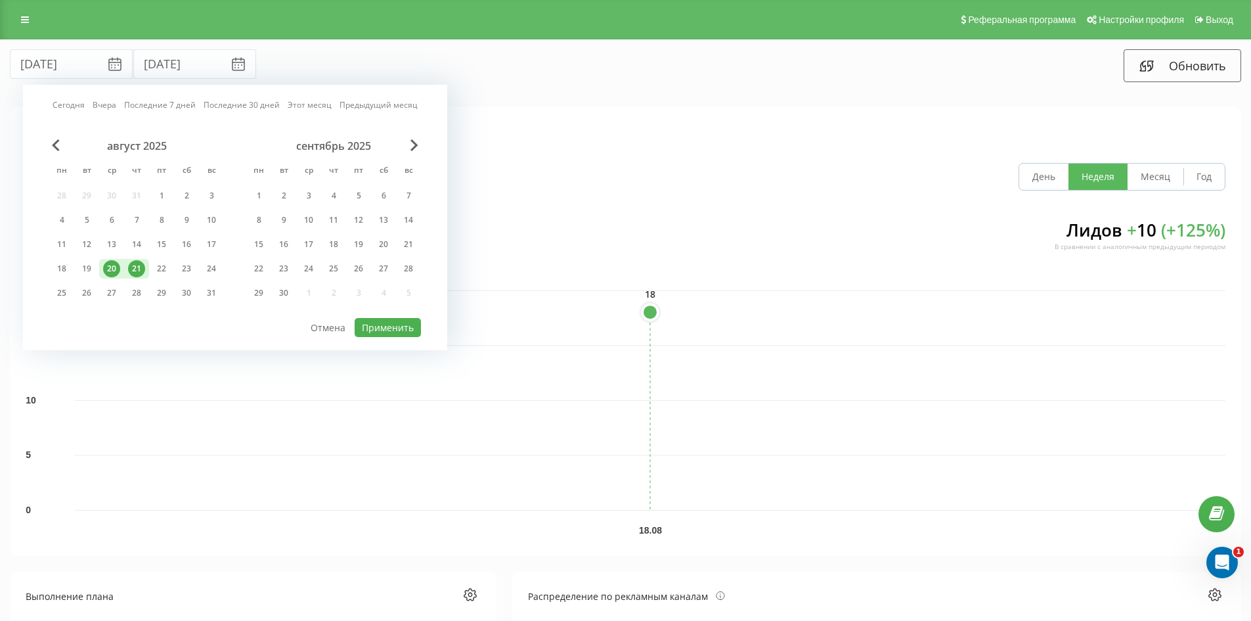
click at [436, 55] on div "20.08.2025 21.08.2025 Сегодня Вчера Последние 7 дней Последние 30 дней Этот мес…" at bounding box center [313, 65] width 625 height 33
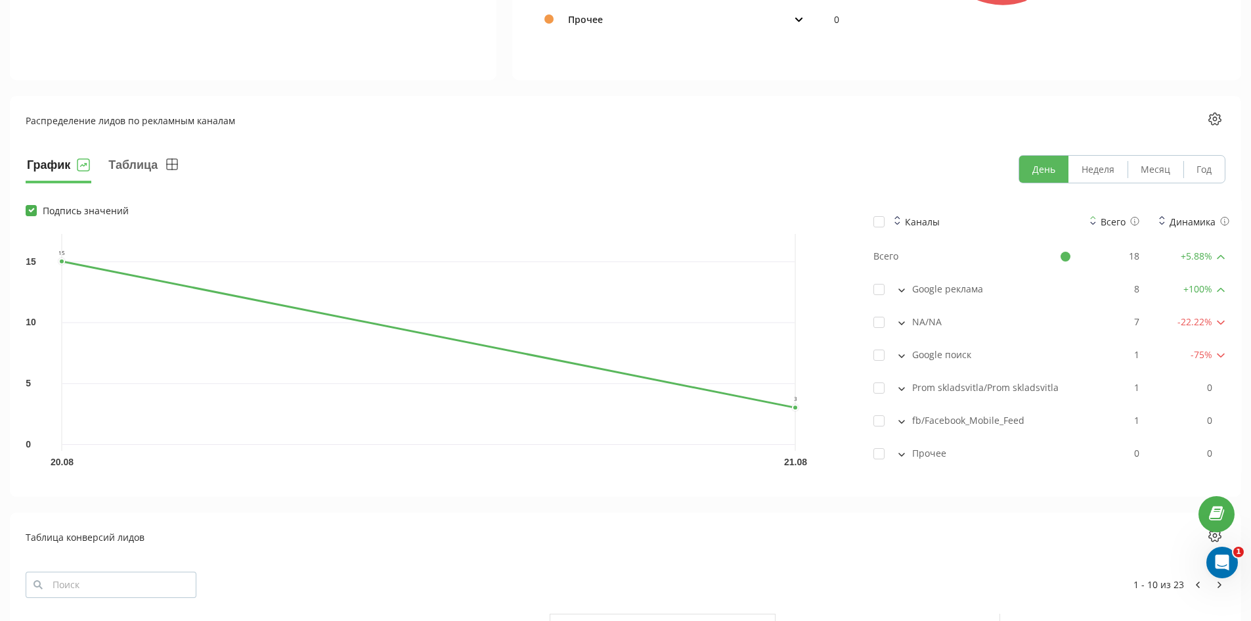
scroll to position [854, 0]
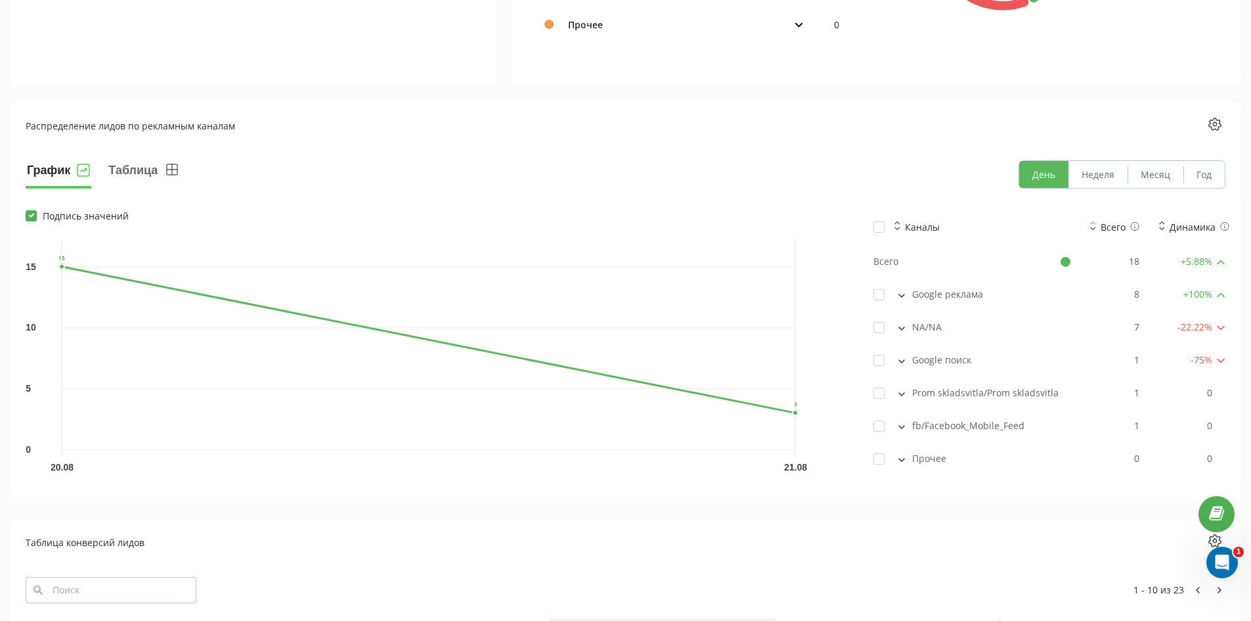
click at [900, 326] on icon at bounding box center [902, 328] width 7 height 4
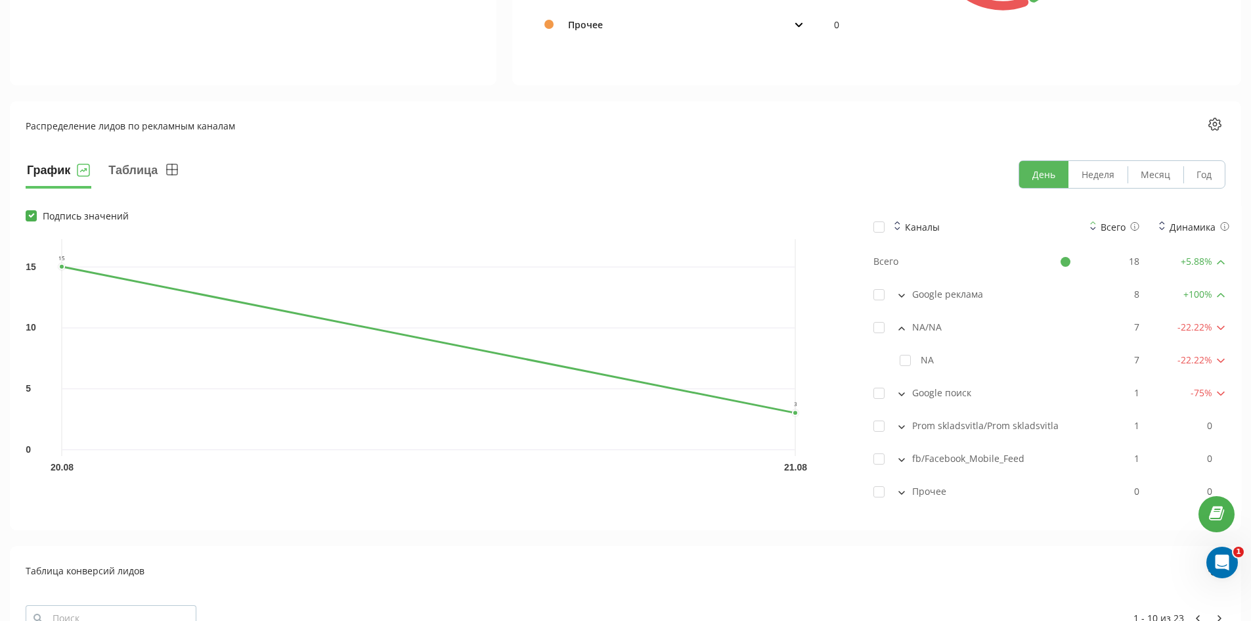
click at [902, 329] on icon at bounding box center [902, 328] width 7 height 4
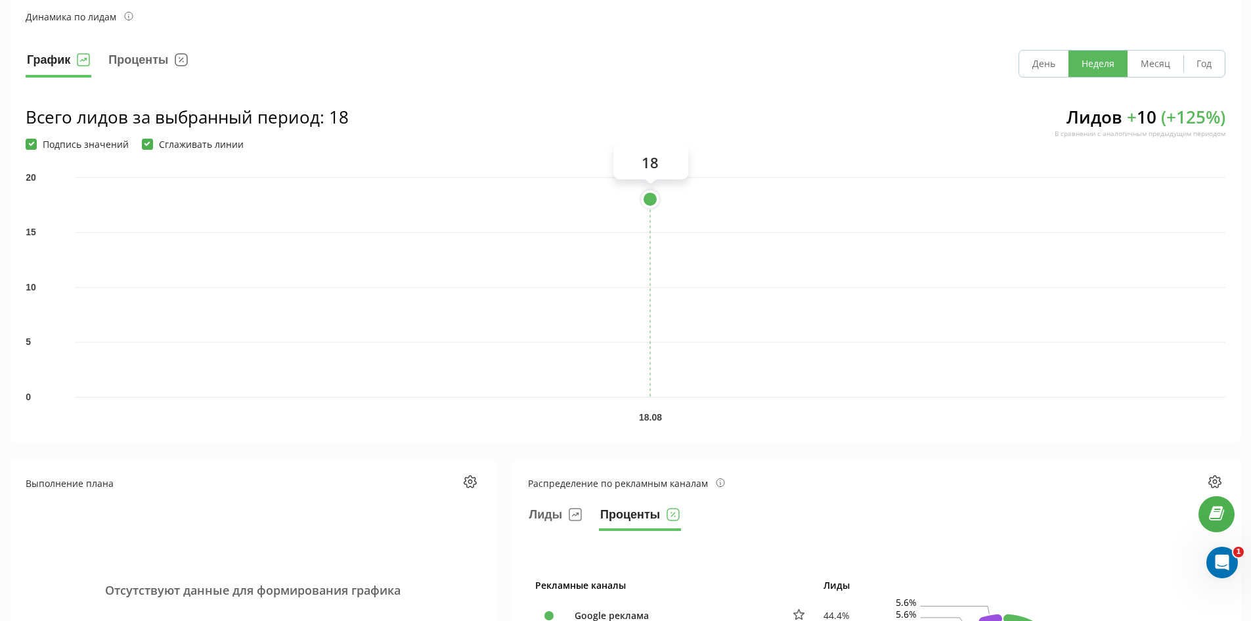
scroll to position [0, 0]
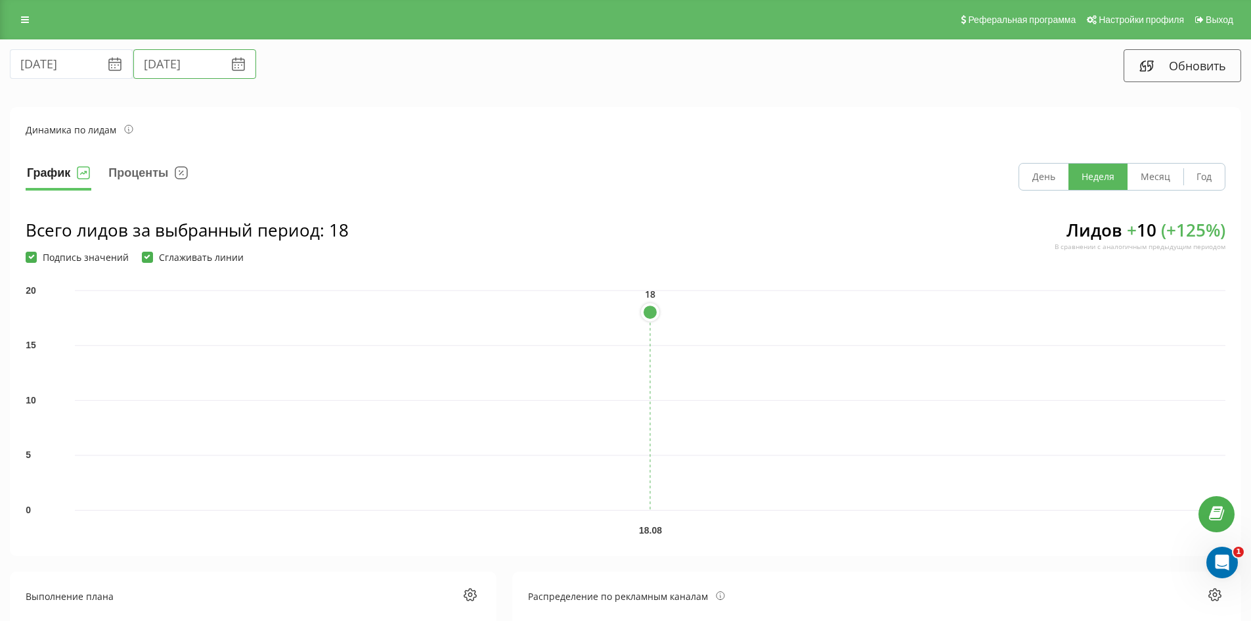
click at [162, 68] on input "21.08.2025" at bounding box center [194, 64] width 123 height 30
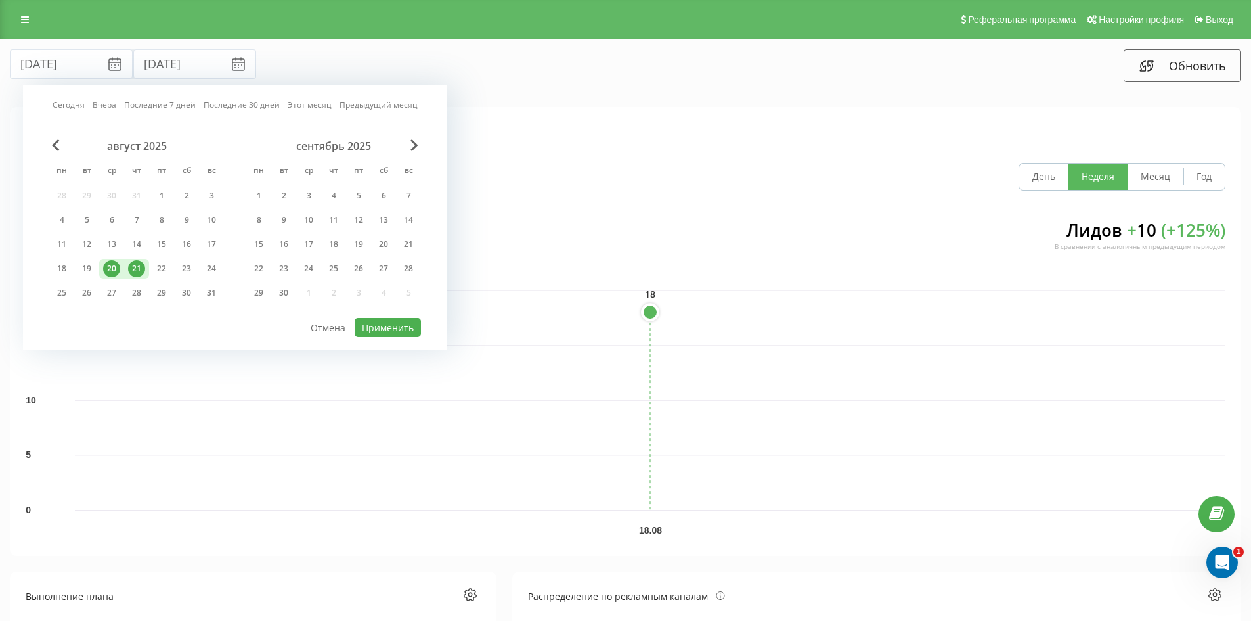
click at [107, 271] on div "20" at bounding box center [111, 268] width 17 height 17
click at [400, 321] on button "Применить" at bounding box center [388, 327] width 66 height 19
type input "[DATE]"
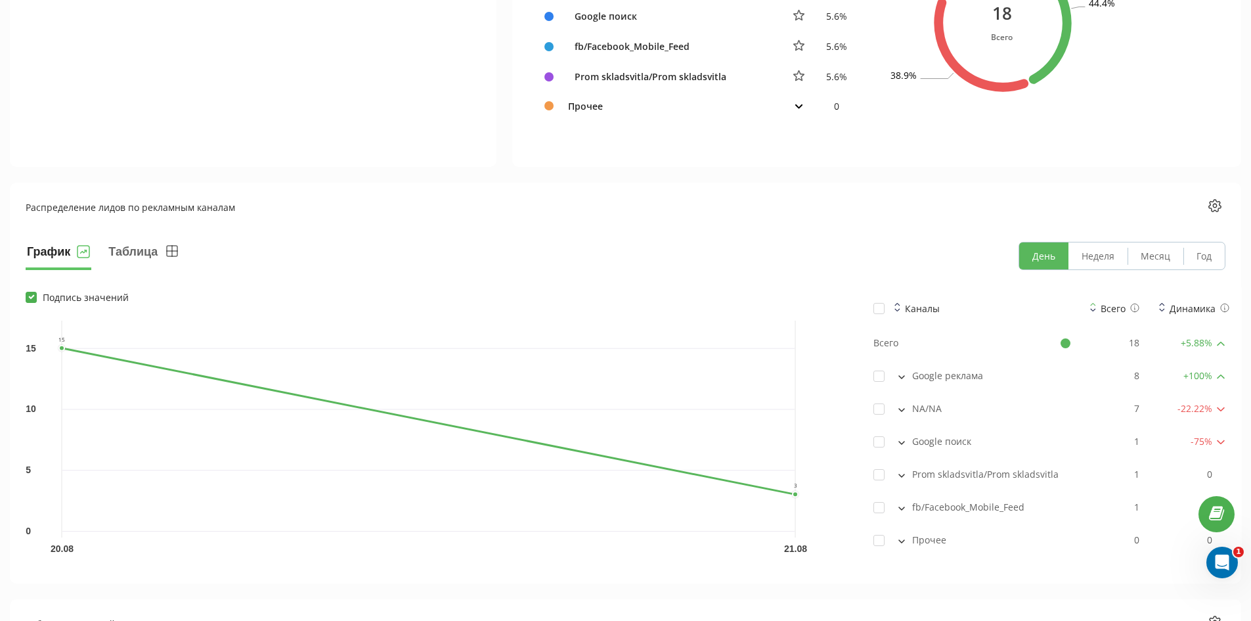
scroll to position [689, 0]
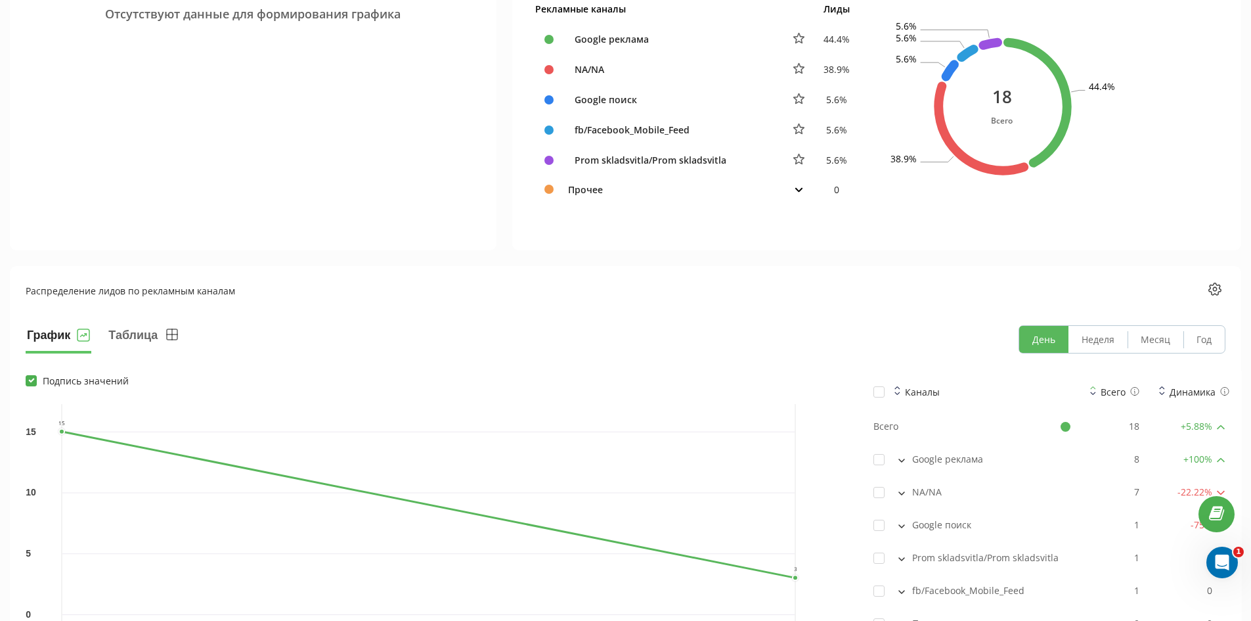
click at [803, 187] on button at bounding box center [799, 189] width 16 height 12
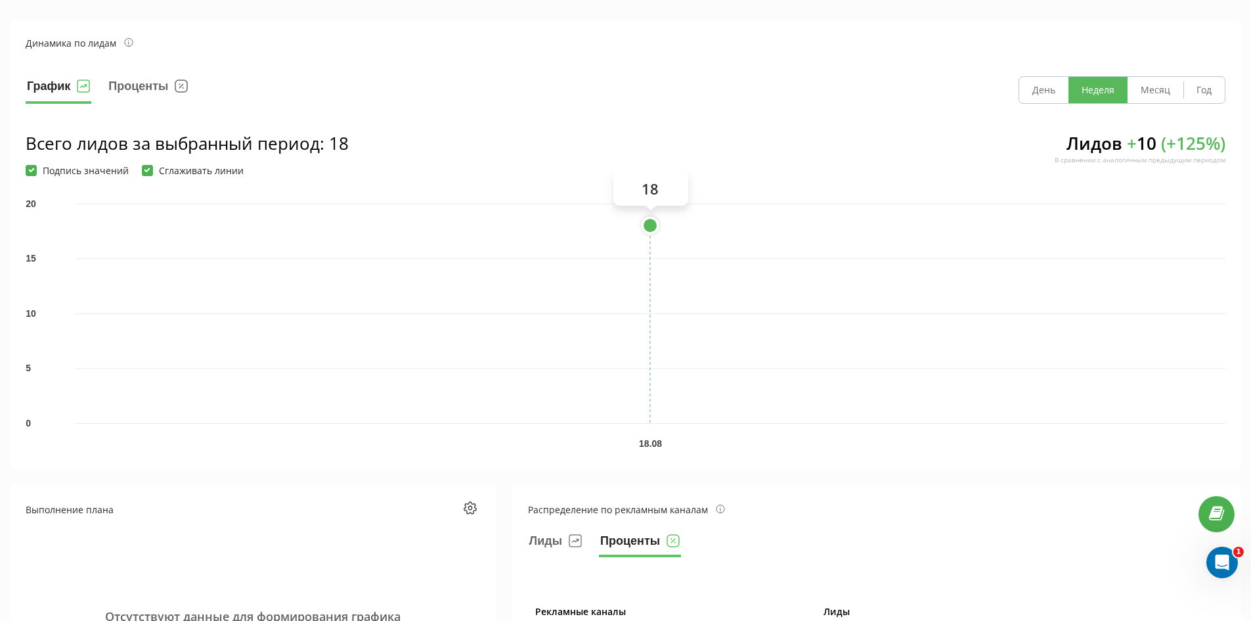
scroll to position [0, 0]
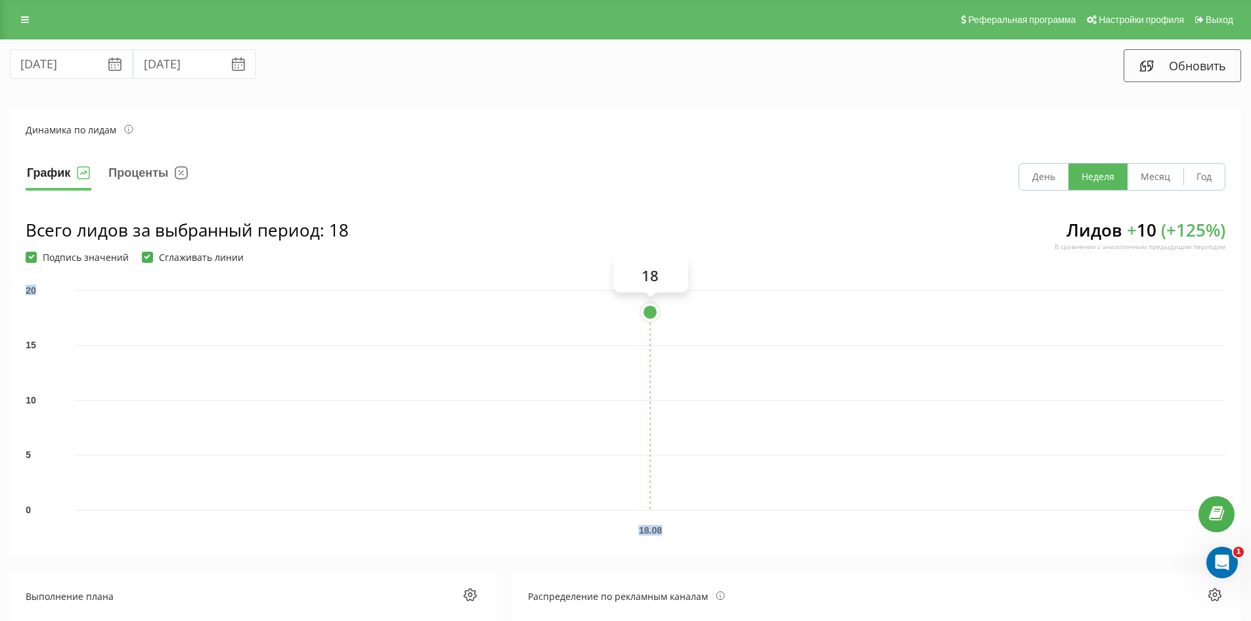
drag, startPoint x: 654, startPoint y: 317, endPoint x: 202, endPoint y: 329, distance: 451.4
click at [202, 329] on icon "0 5 10 15 20 18.08 18" at bounding box center [650, 395] width 1151 height 227
click at [298, 186] on div "График Проценты День Неделя Месяц Год" at bounding box center [626, 177] width 1200 height 28
click at [24, 19] on icon at bounding box center [25, 19] width 8 height 9
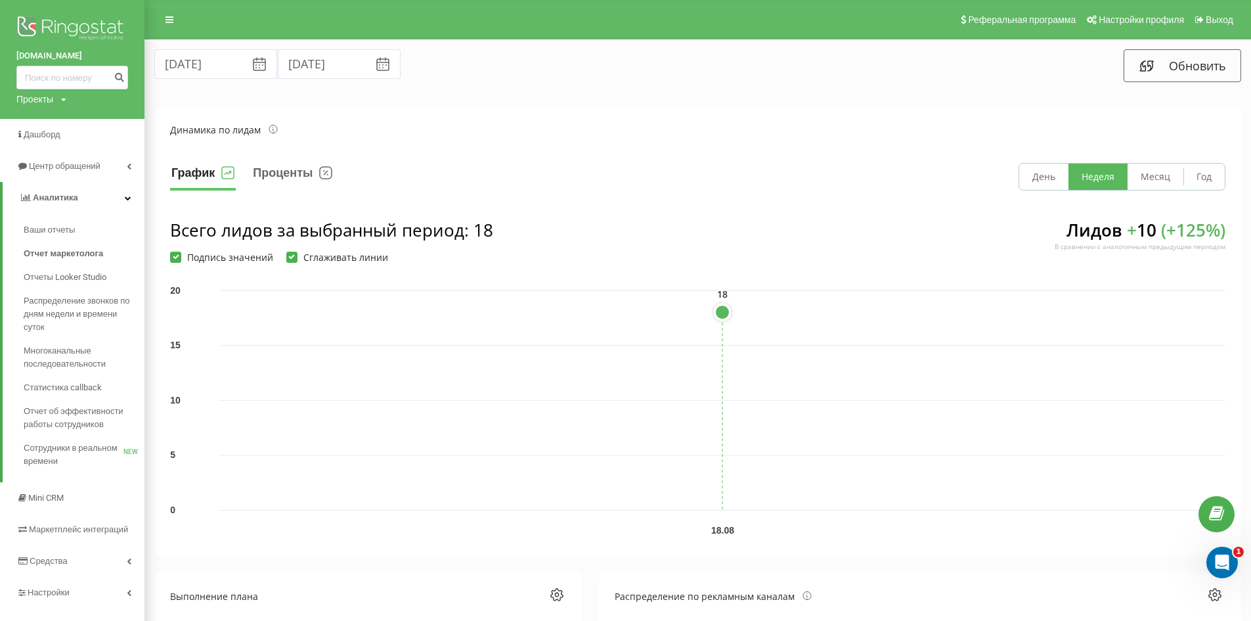
click at [592, 110] on section "Динамика по лидам График Проценты День Неделя Месяц Год Всего лидов за выбранны…" at bounding box center [697, 331] width 1087 height 449
click at [70, 29] on img at bounding box center [72, 29] width 112 height 33
click at [69, 32] on img at bounding box center [72, 29] width 112 height 33
click at [68, 26] on img at bounding box center [72, 29] width 112 height 33
click at [83, 28] on img at bounding box center [72, 29] width 112 height 33
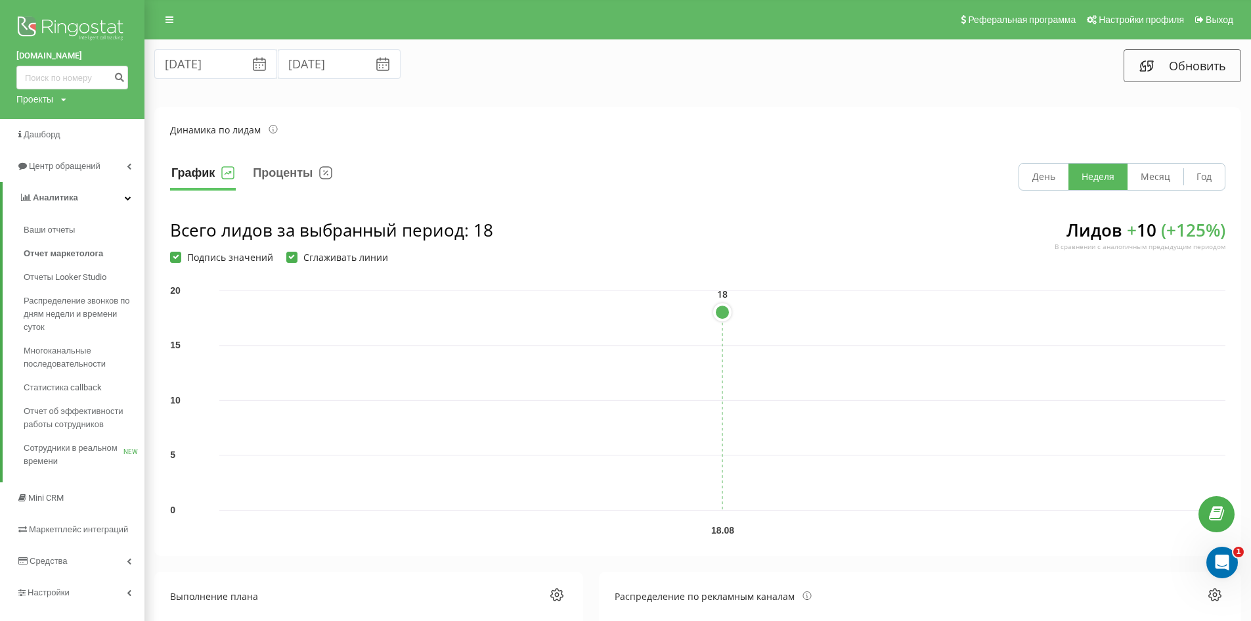
click at [86, 37] on img at bounding box center [72, 29] width 112 height 33
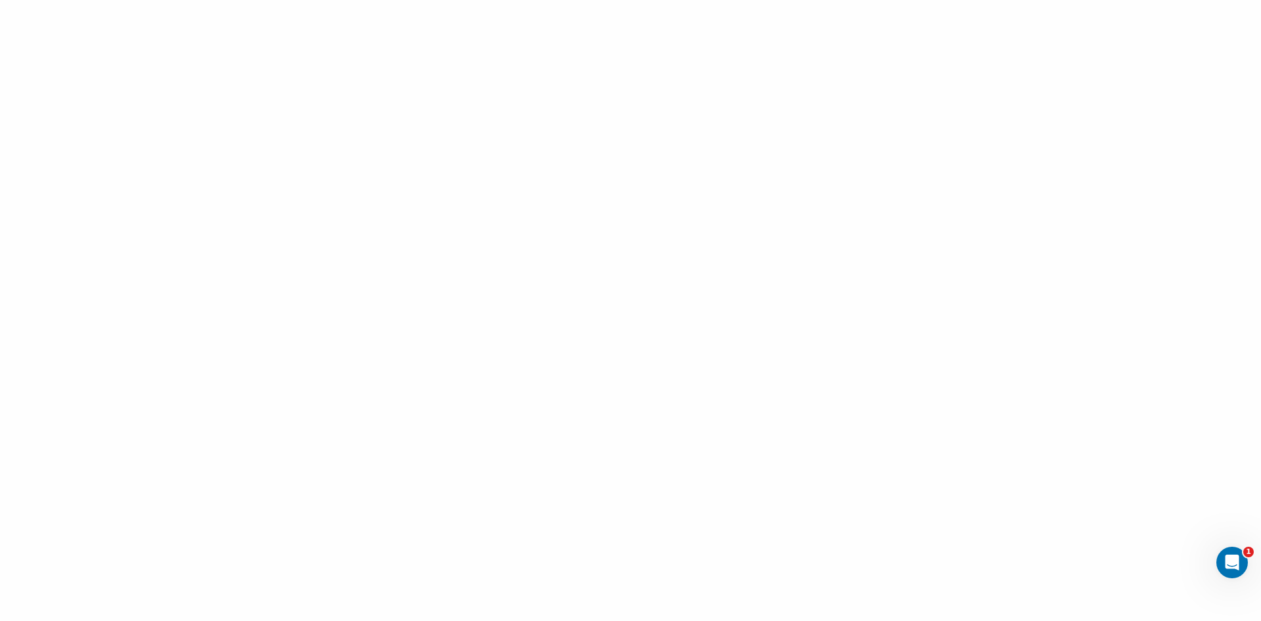
click at [345, 52] on div at bounding box center [630, 310] width 1261 height 621
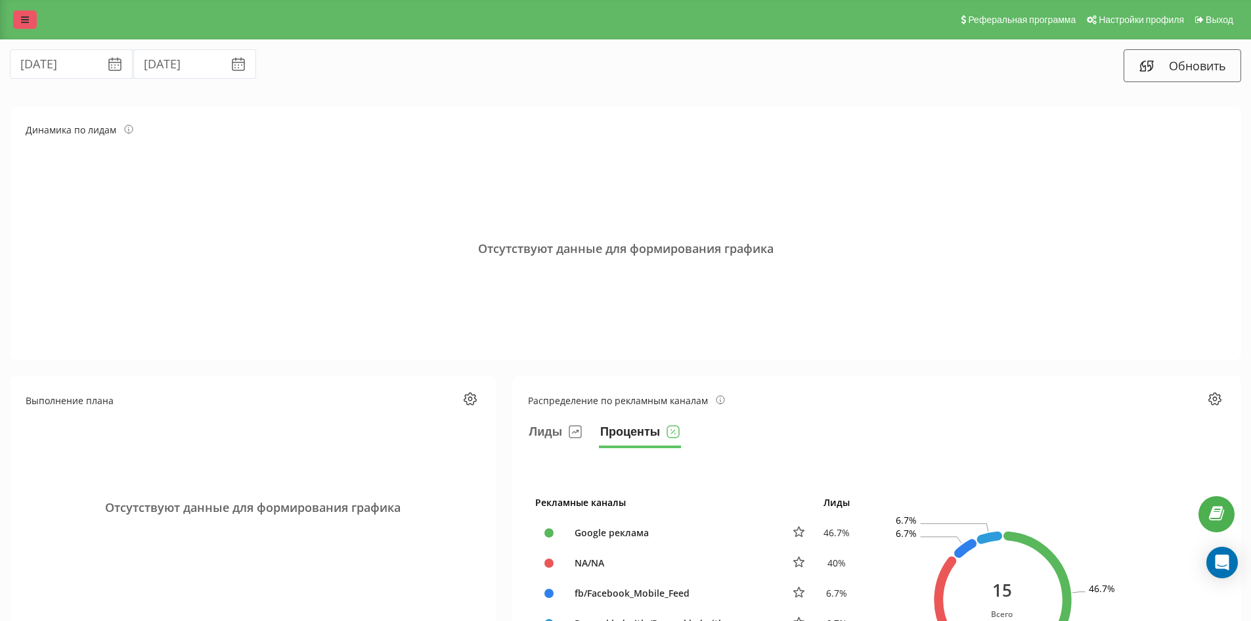
click at [22, 16] on icon at bounding box center [25, 19] width 8 height 9
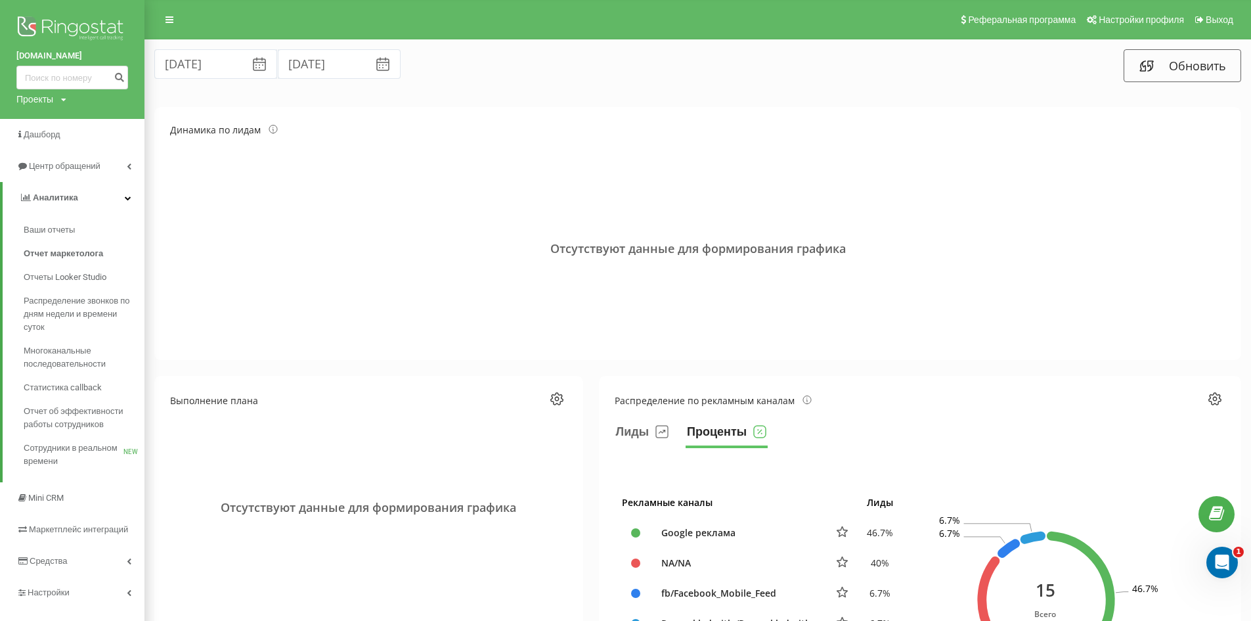
click at [72, 26] on img at bounding box center [72, 29] width 112 height 33
click at [67, 30] on img at bounding box center [72, 29] width 112 height 33
